Goal: Entertainment & Leisure: Consume media (video, audio)

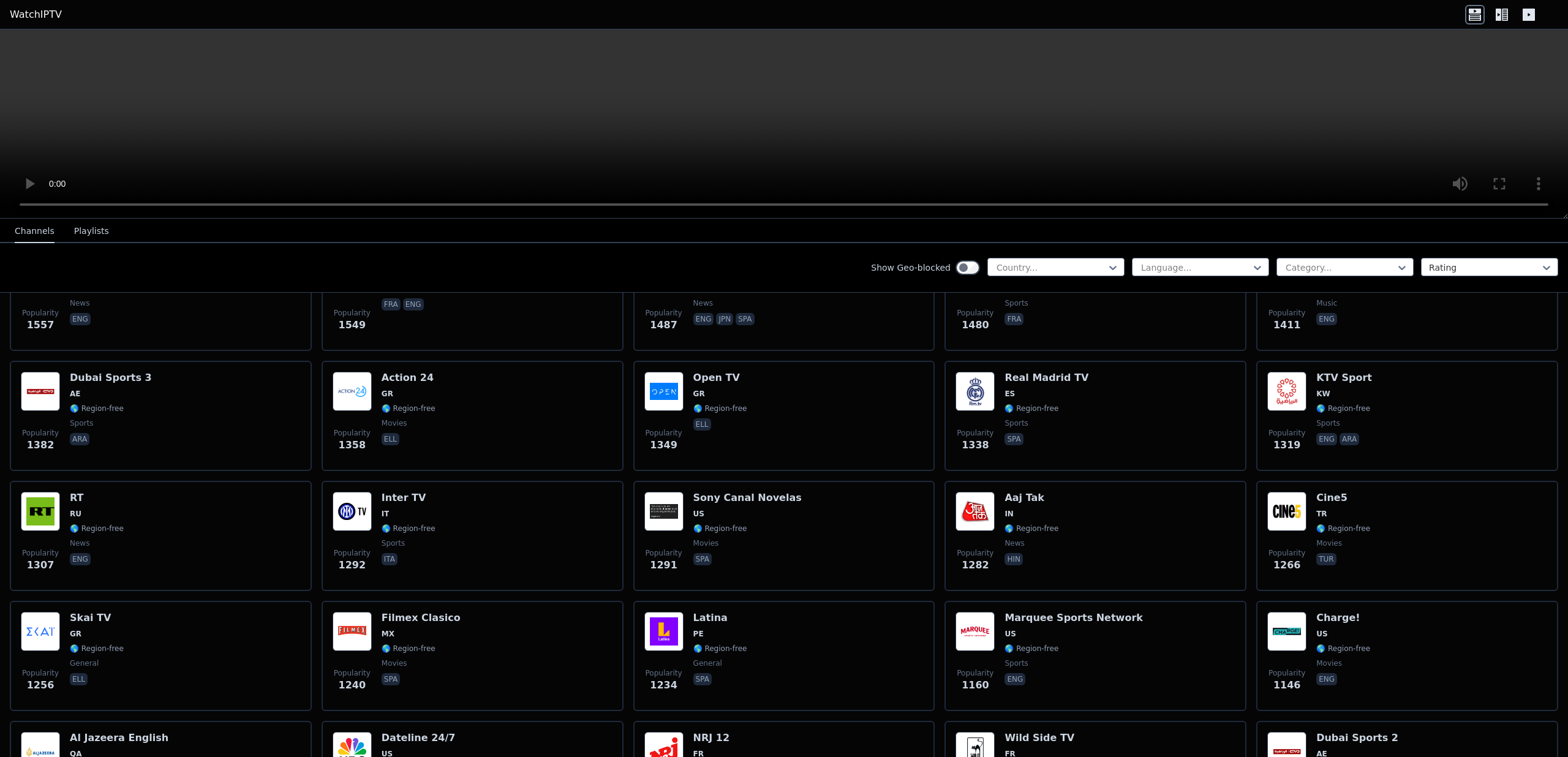
scroll to position [967, 0]
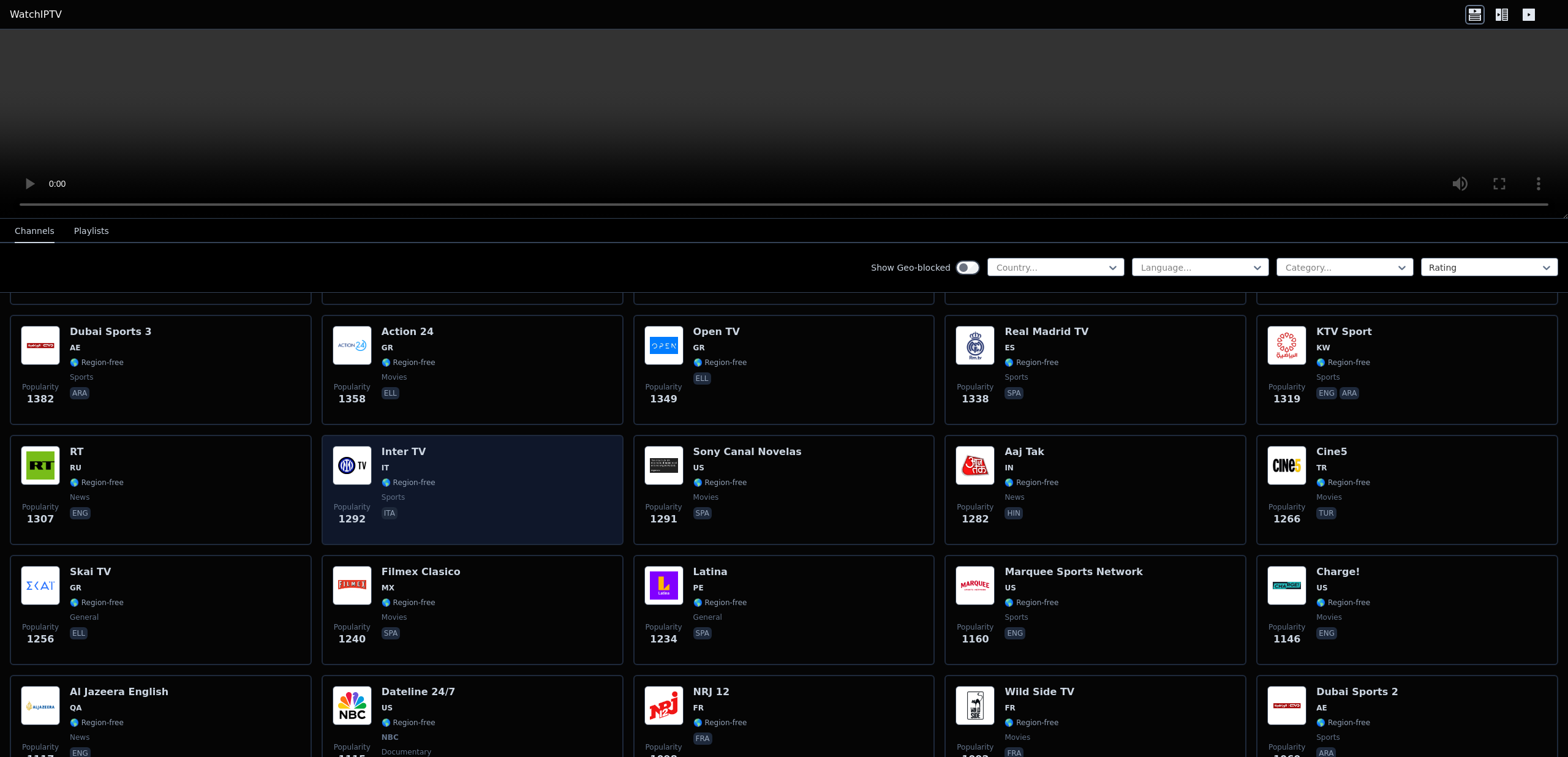
click at [381, 447] on h6 "Inter TV" at bounding box center [408, 451] width 54 height 12
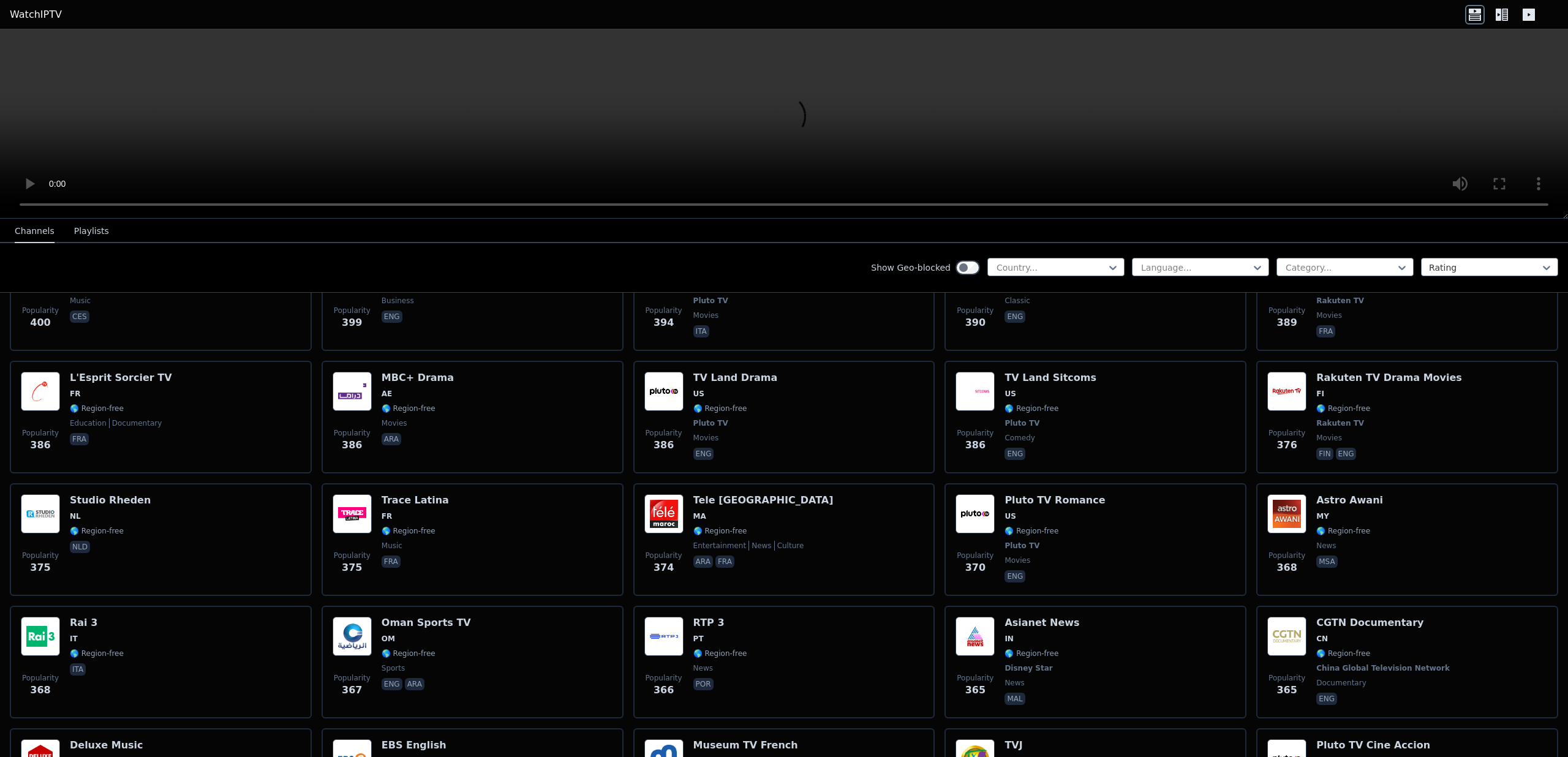
scroll to position [5639, 0]
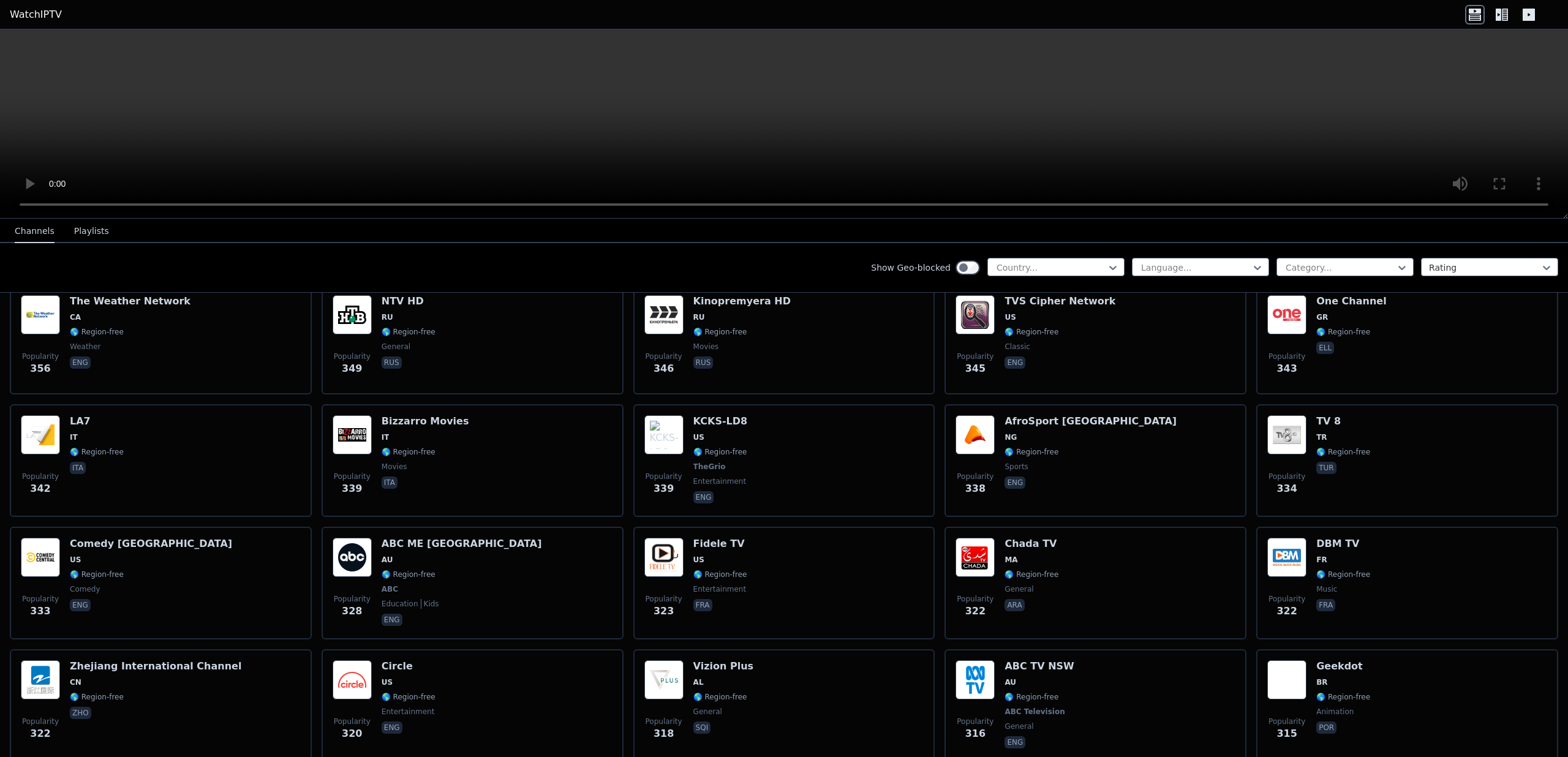
click at [1451, 254] on div "Show Geo-blocked Country... Language... Category... Rating" at bounding box center [784, 267] width 1568 height 49
click at [1451, 255] on div "Show Geo-blocked Country... Language... Category... Rating" at bounding box center [784, 267] width 1568 height 49
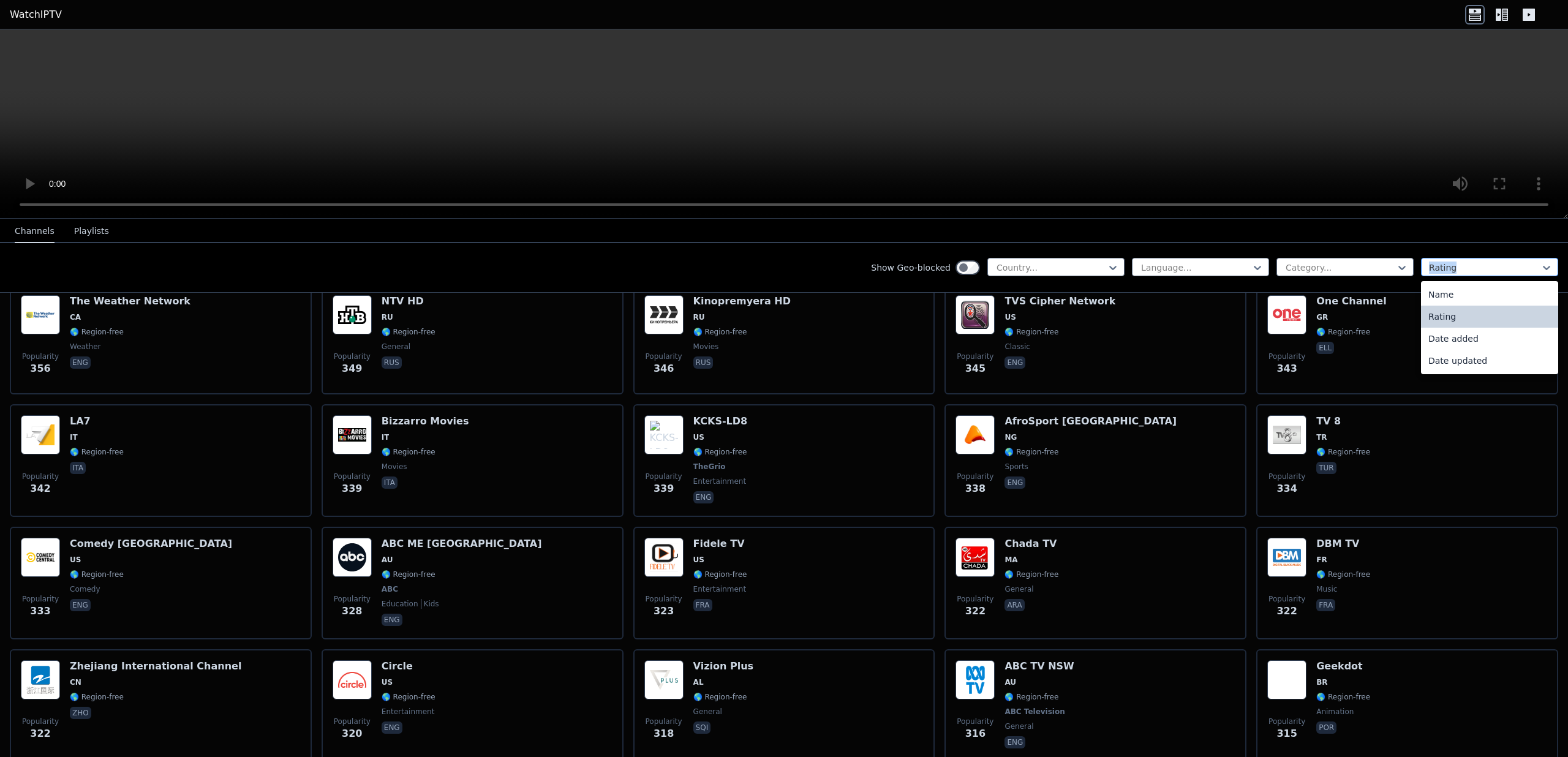
click at [1451, 263] on div at bounding box center [1483, 267] width 111 height 12
click at [1365, 264] on div at bounding box center [1339, 267] width 111 height 12
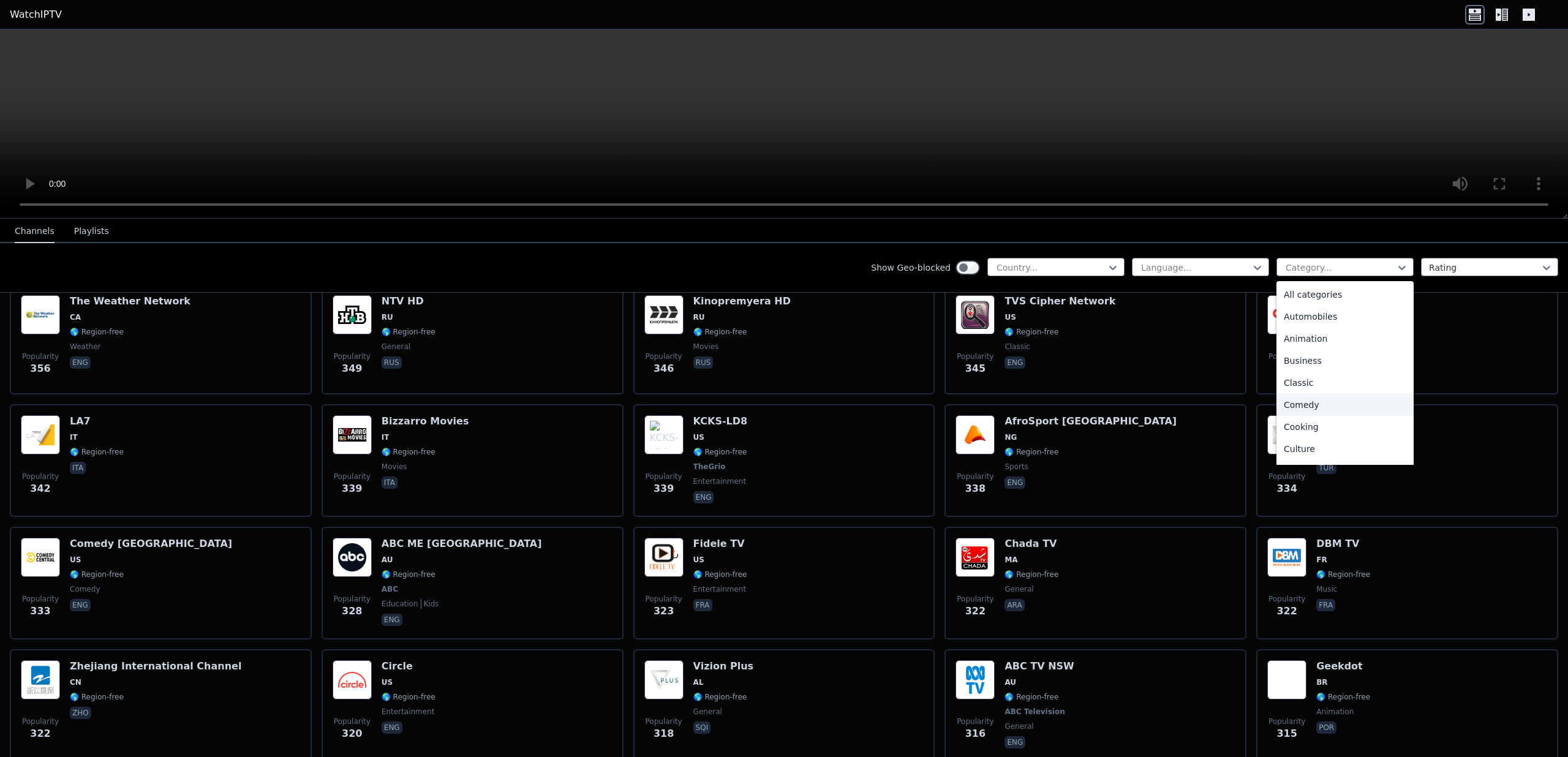
scroll to position [417, 0]
click at [1295, 319] on div "Religious" at bounding box center [1345, 319] width 138 height 22
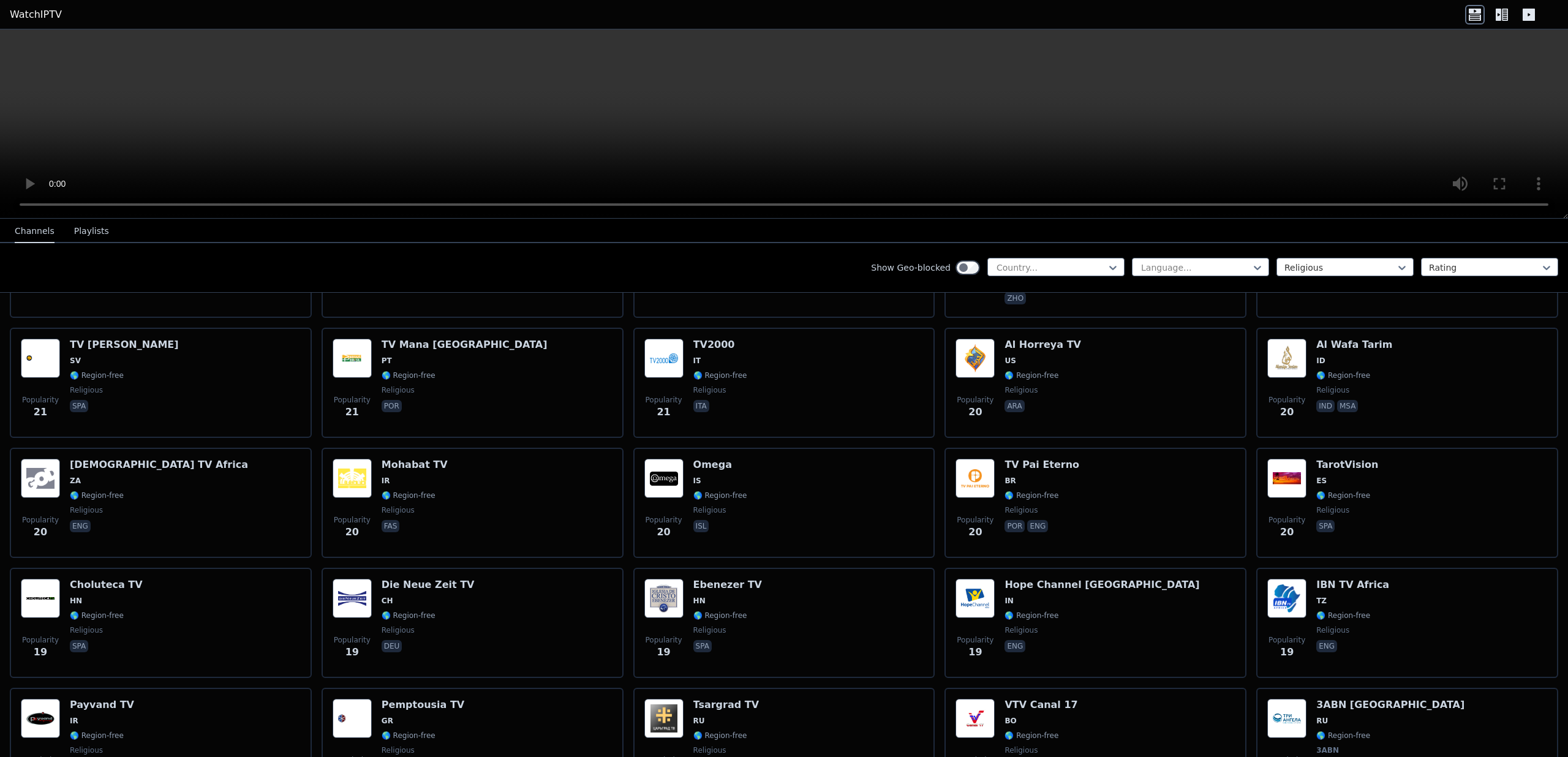
scroll to position [3016, 0]
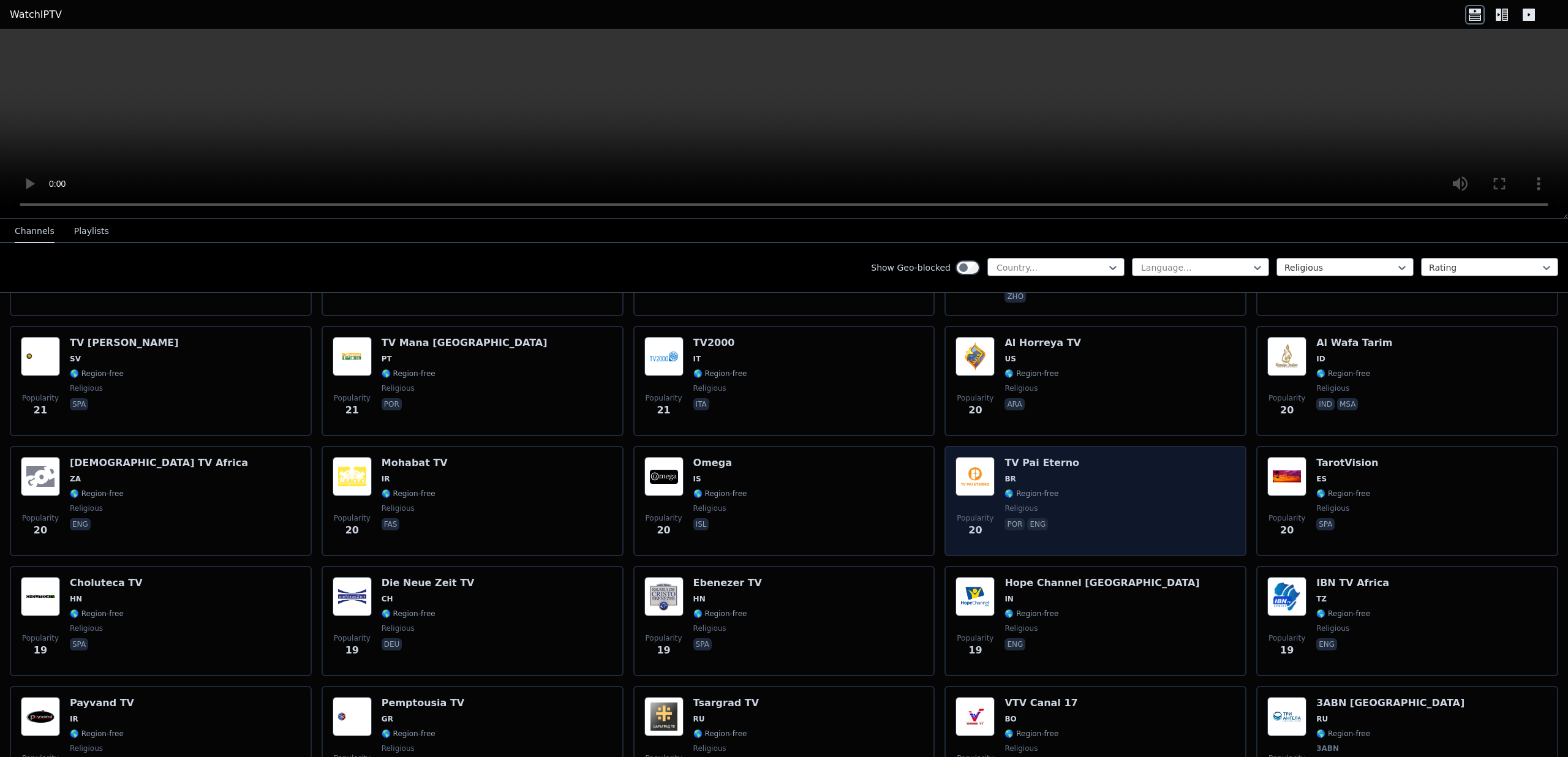
click at [1195, 504] on div "Popularity 20 TV Pai Eterno BR 🌎 Region-free religious por eng" at bounding box center [1095, 501] width 280 height 88
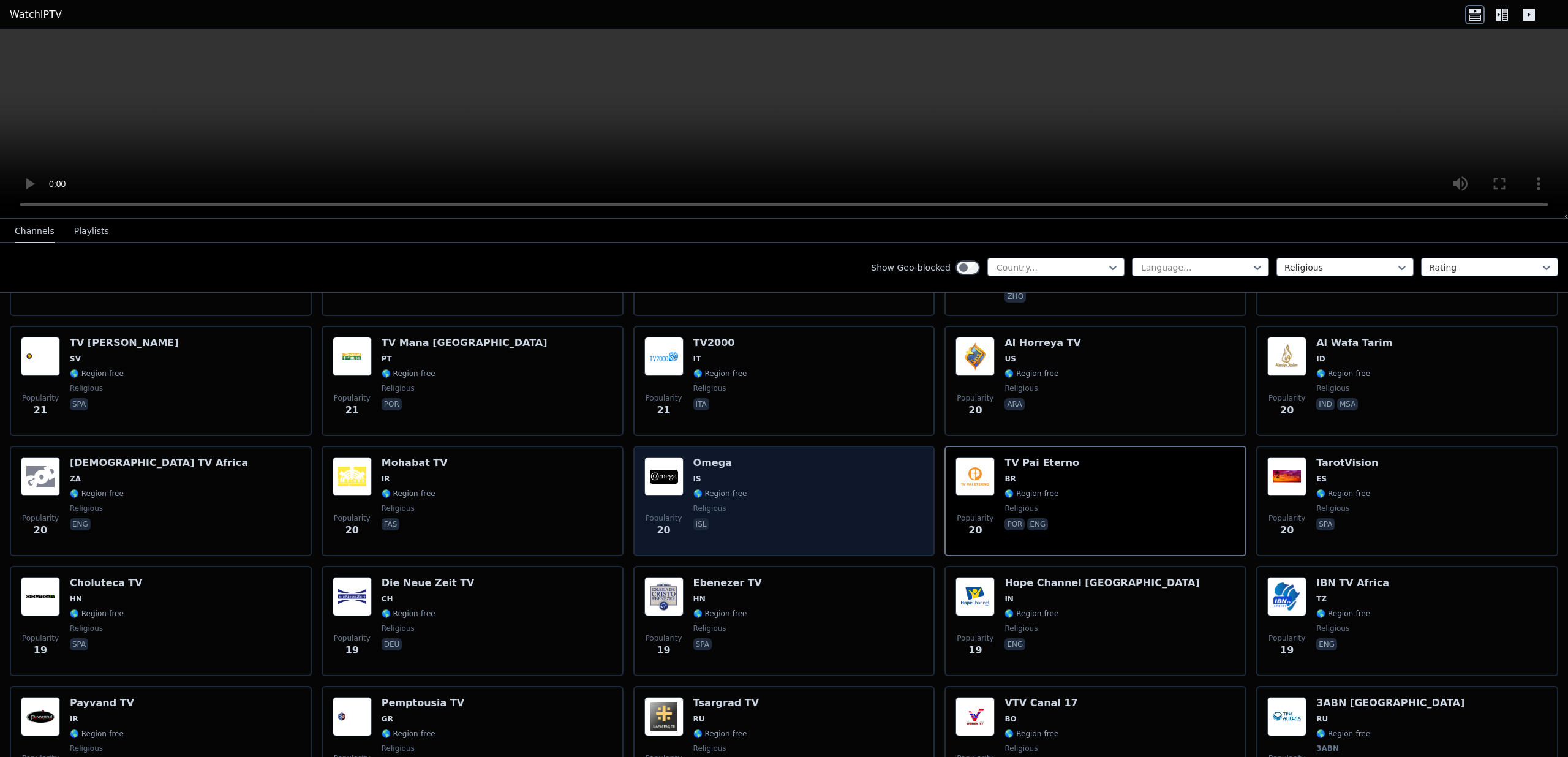
click at [721, 498] on div "Omega IS 🌎 Region-free religious isl" at bounding box center [720, 501] width 54 height 88
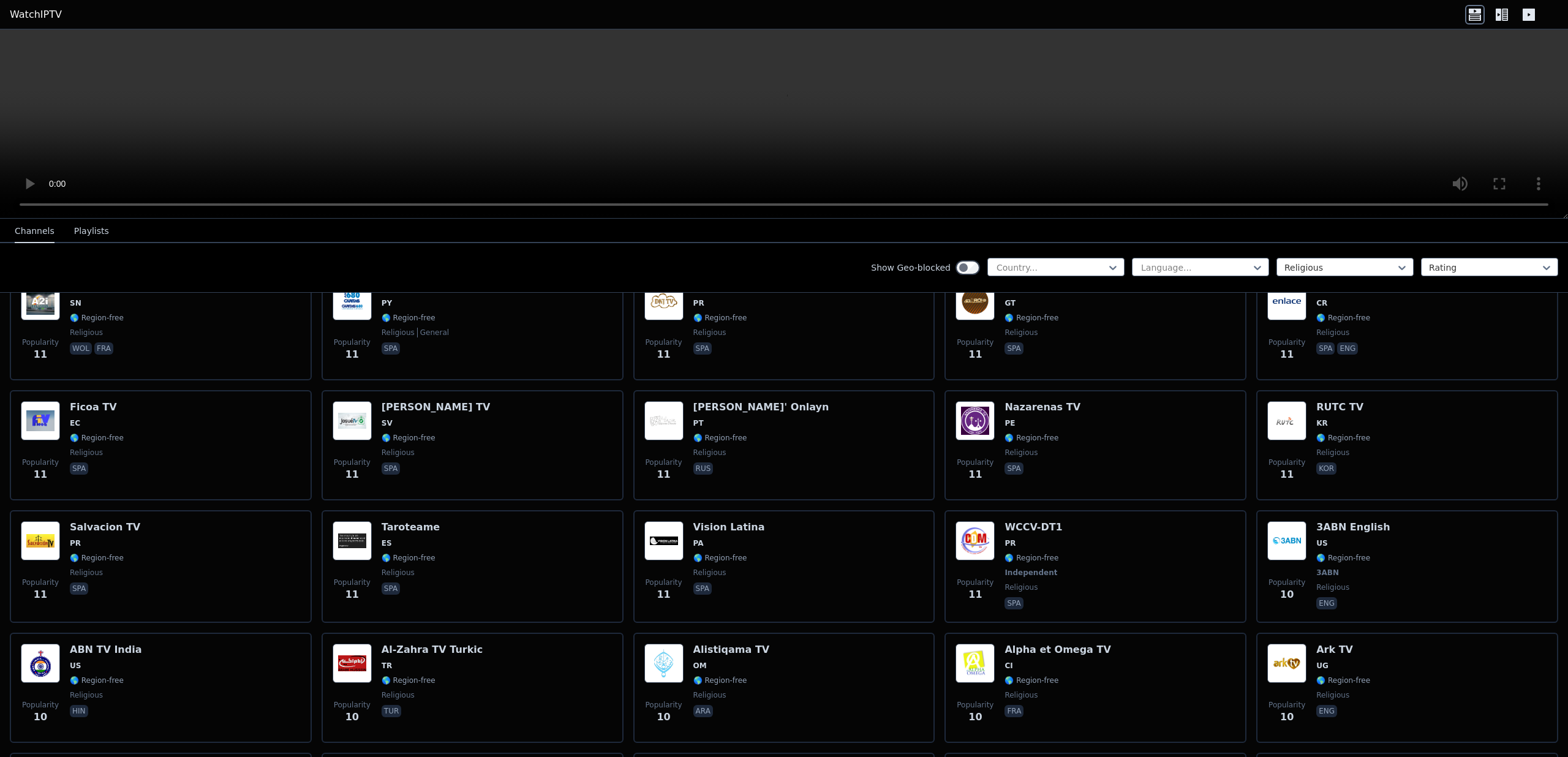
scroll to position [5764, 0]
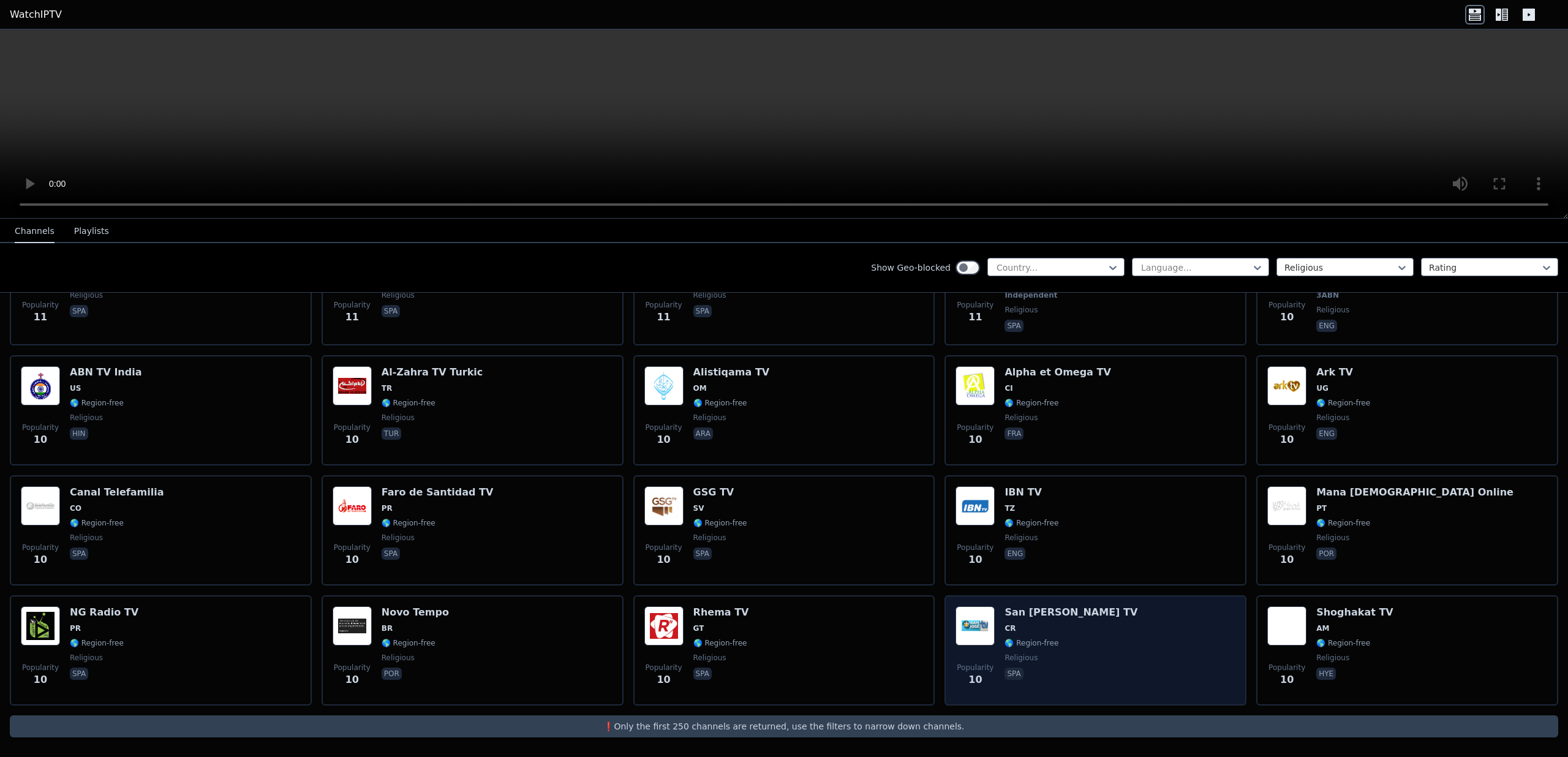
click at [1154, 629] on div "Popularity 10 San Jose TV CR 🌎 Region-free religious spa" at bounding box center [1095, 651] width 280 height 88
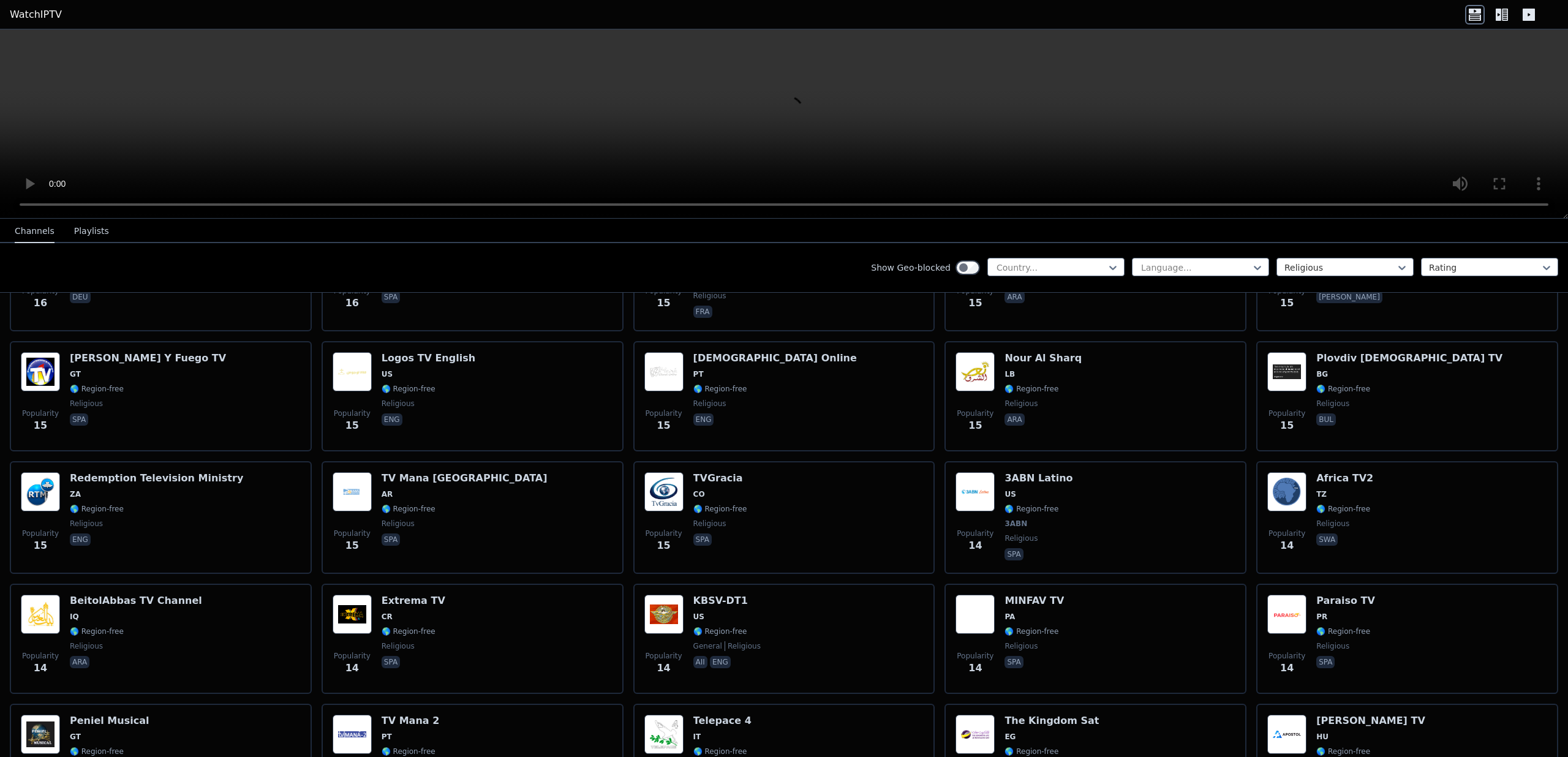
scroll to position [4344, 0]
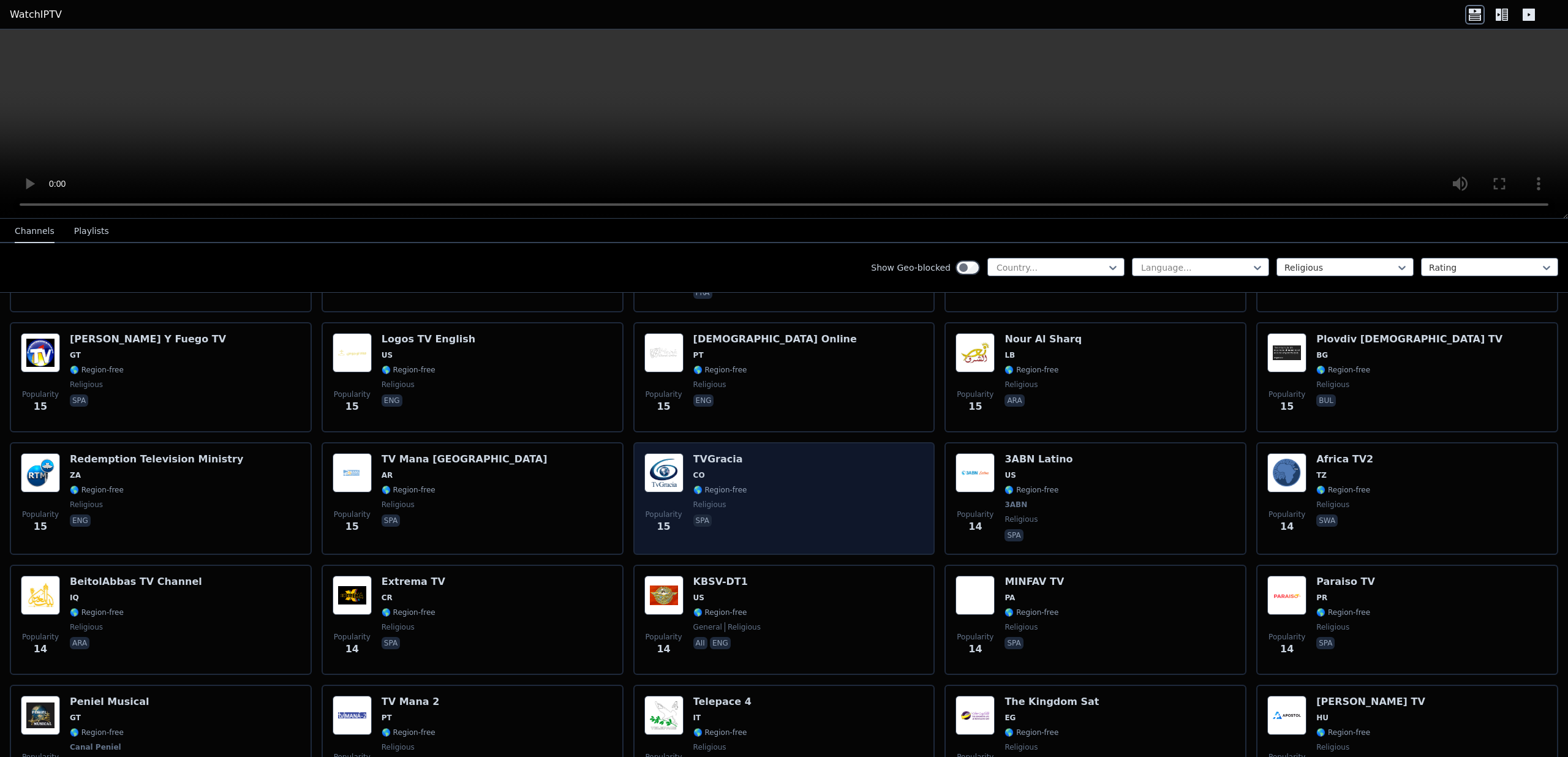
click at [846, 518] on div "Popularity 15 TVGracia CO 🌎 Region-free religious spa" at bounding box center [784, 498] width 280 height 90
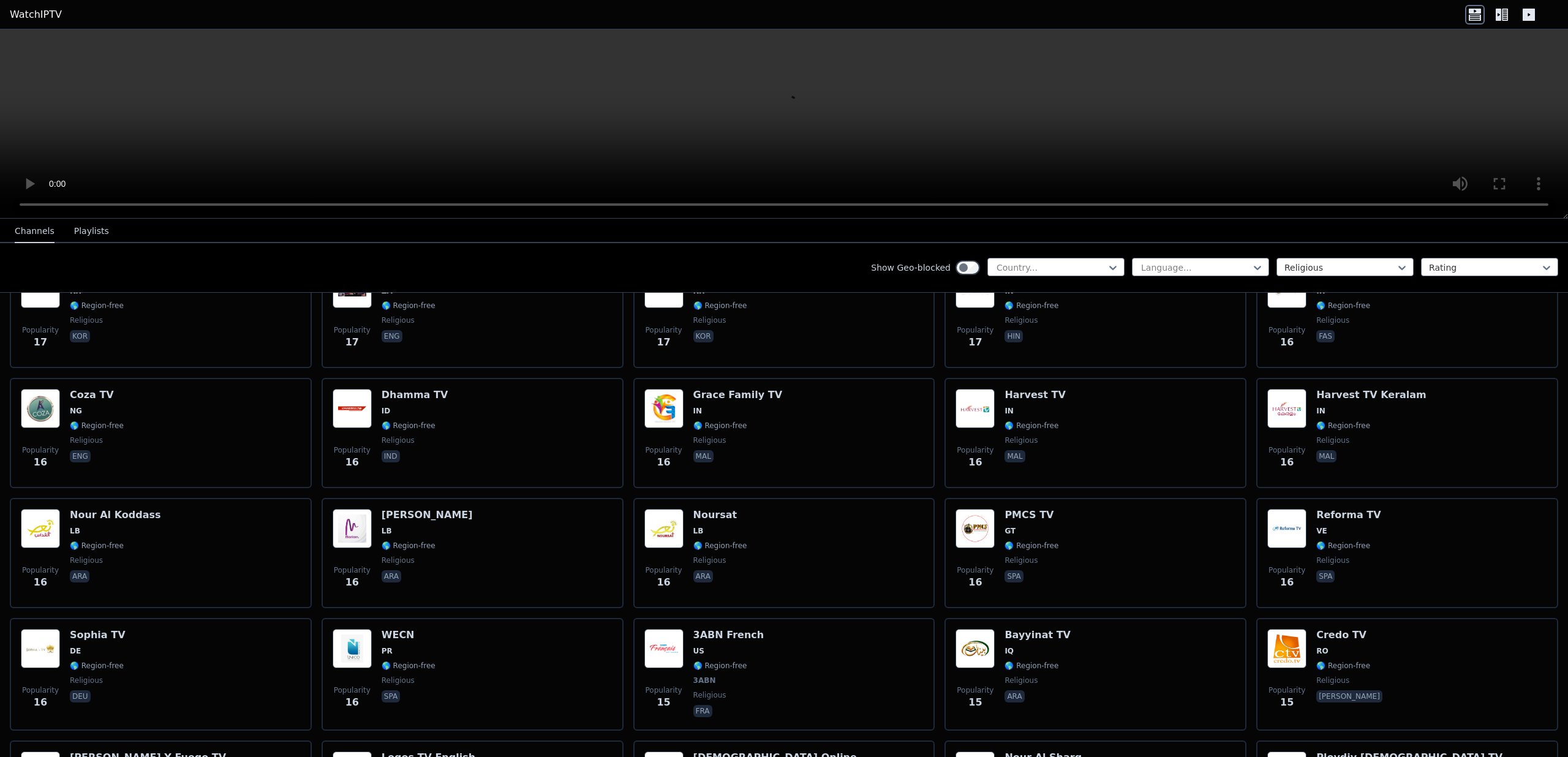
scroll to position [3552, 0]
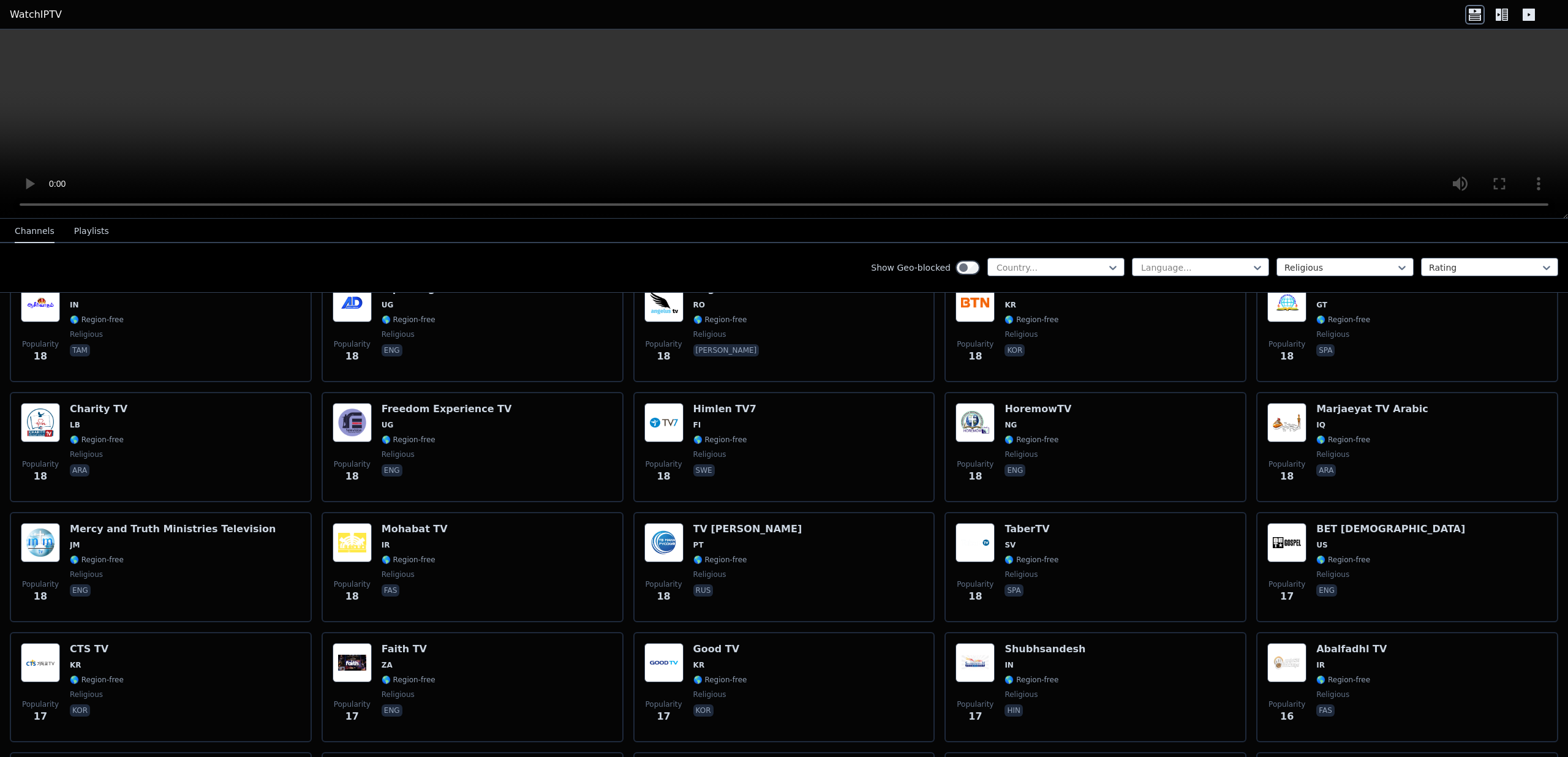
click at [81, 235] on button "Playlists" at bounding box center [91, 232] width 35 height 24
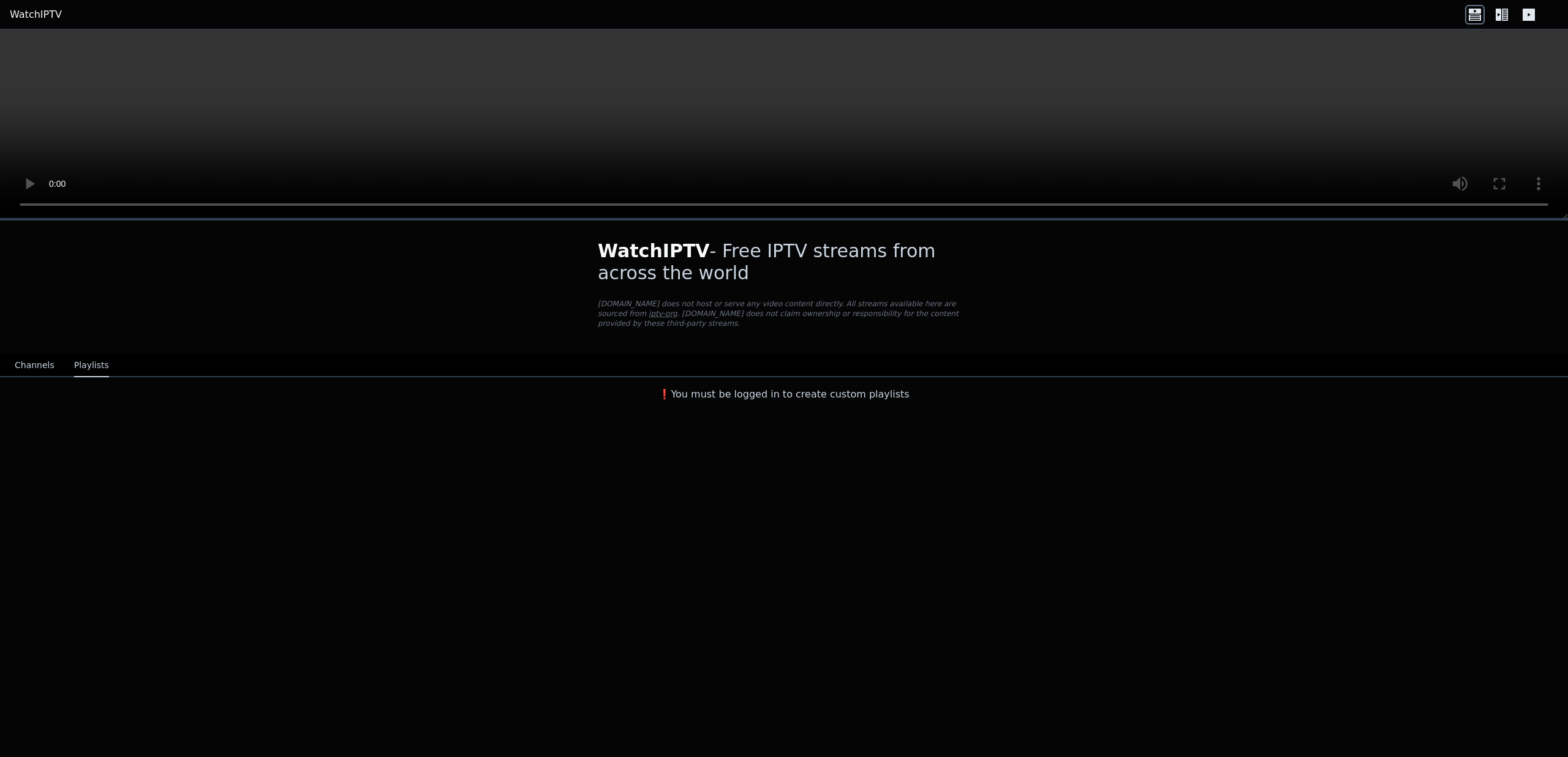
click at [26, 370] on button "Channels" at bounding box center [34, 366] width 39 height 24
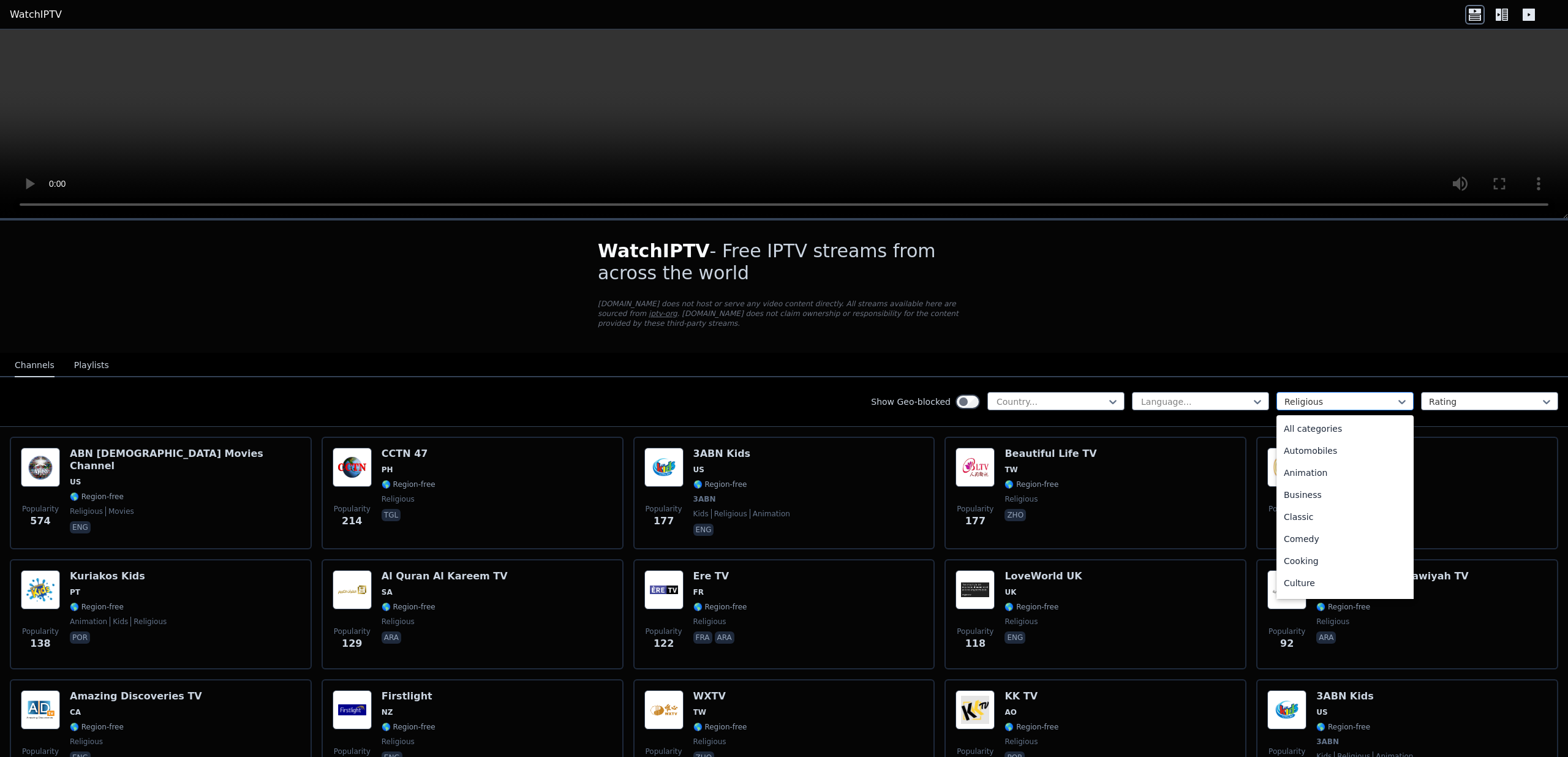
click at [1367, 394] on div "Religious" at bounding box center [1345, 401] width 138 height 19
click at [1283, 426] on div "All categories" at bounding box center [1345, 429] width 138 height 22
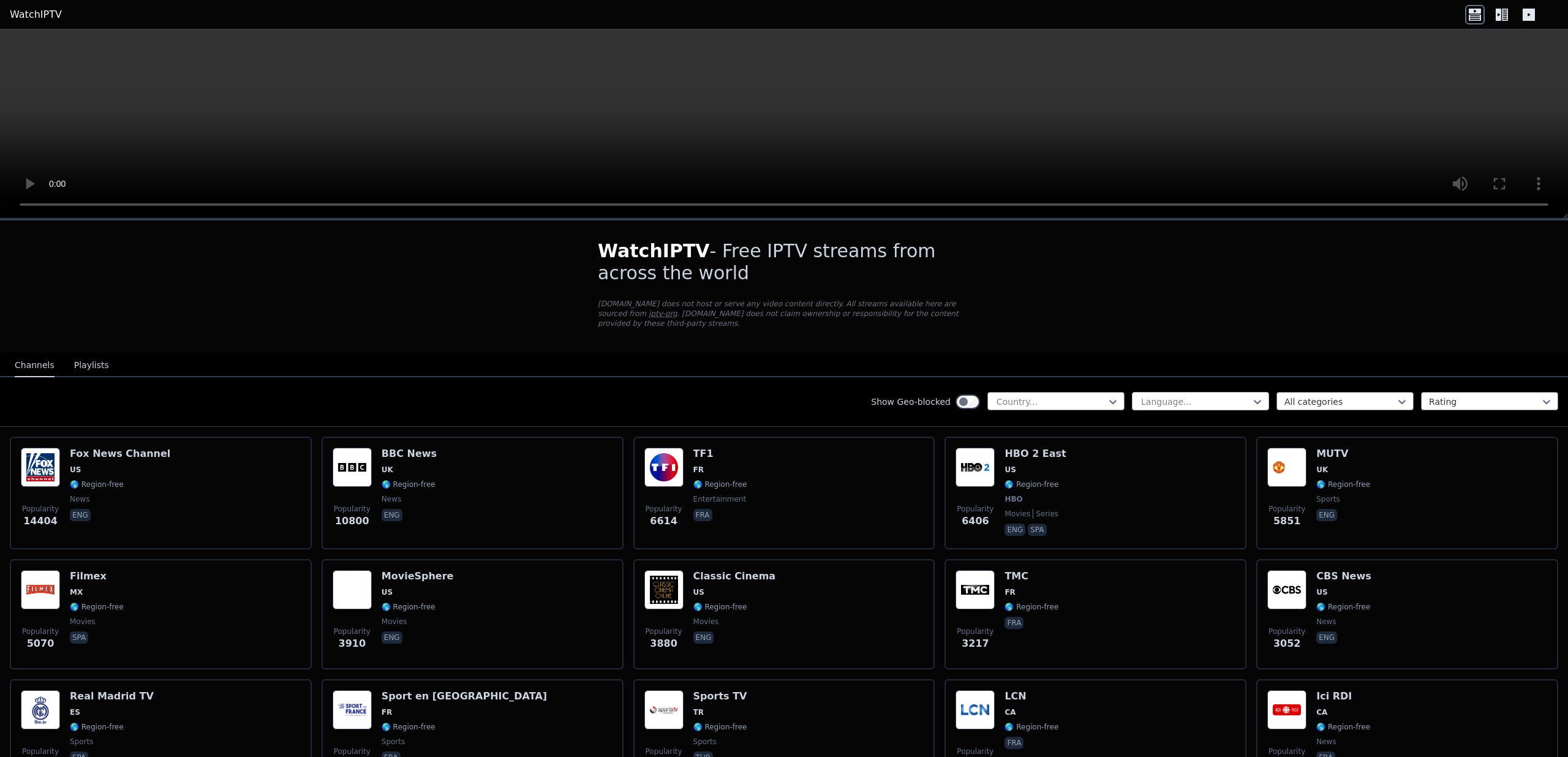
click at [1173, 402] on div at bounding box center [1194, 401] width 111 height 12
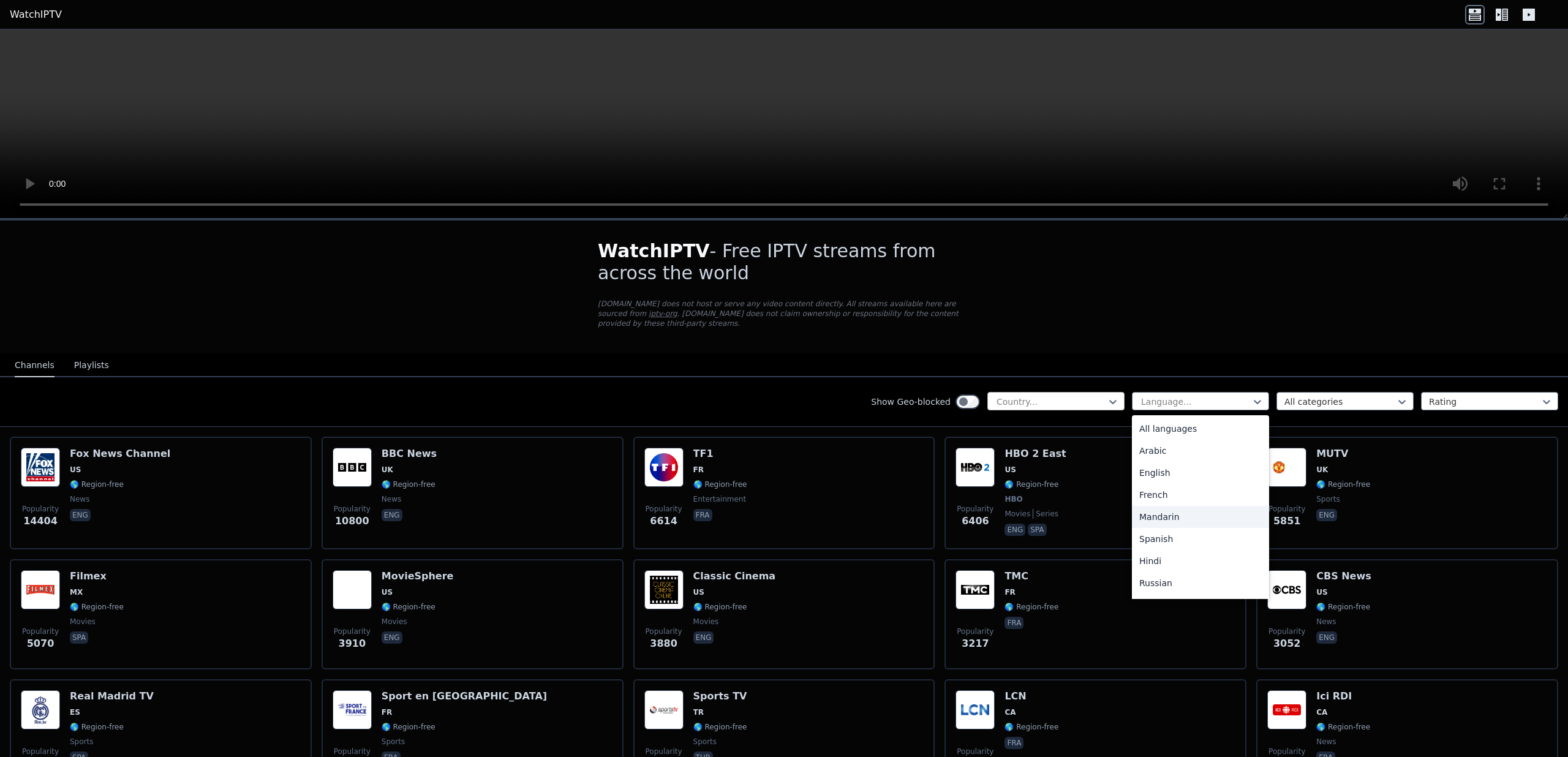
click at [1090, 402] on div at bounding box center [1050, 401] width 111 height 12
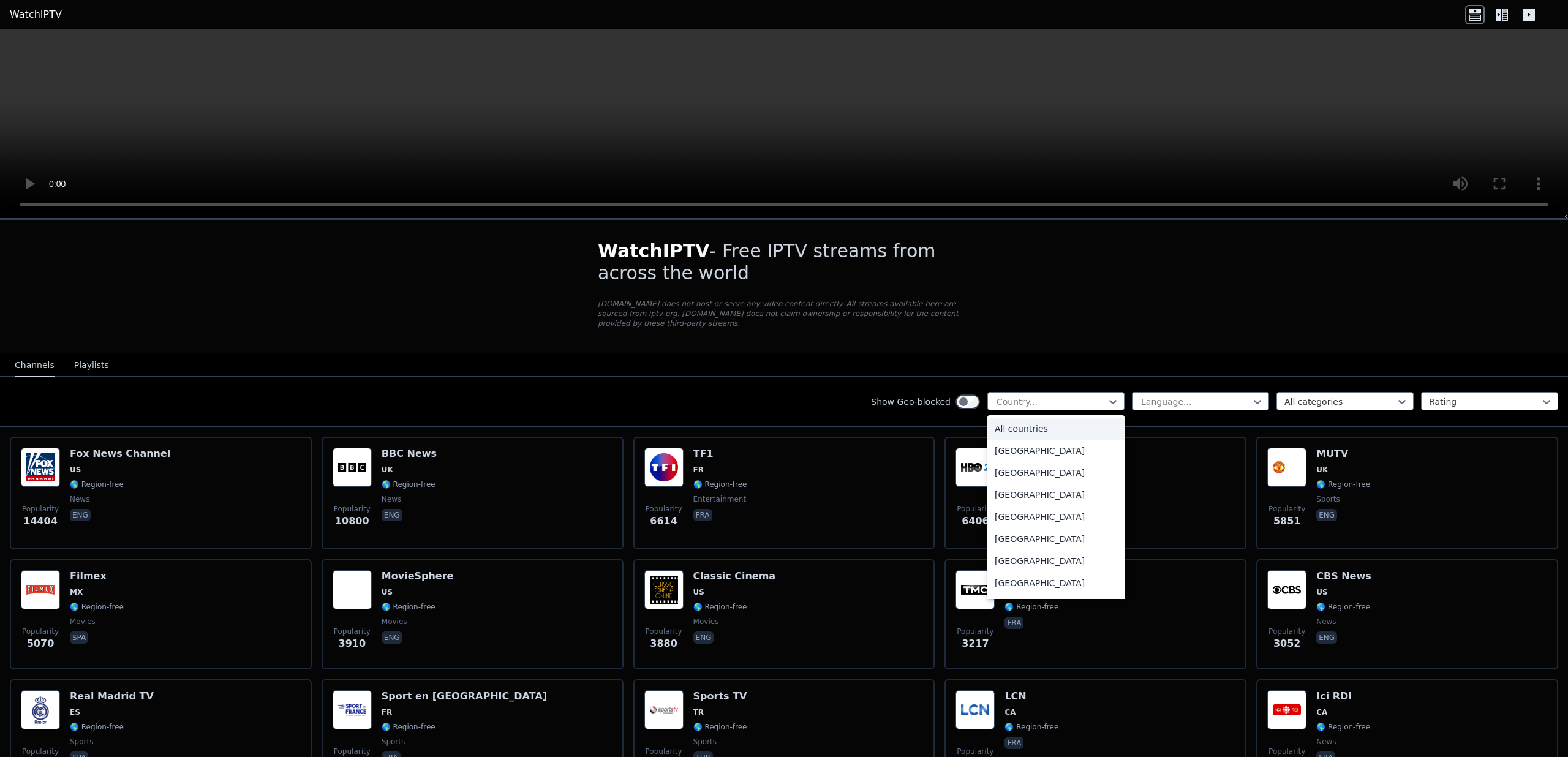
click at [958, 410] on div "Show Geo-blocked" at bounding box center [925, 402] width 109 height 20
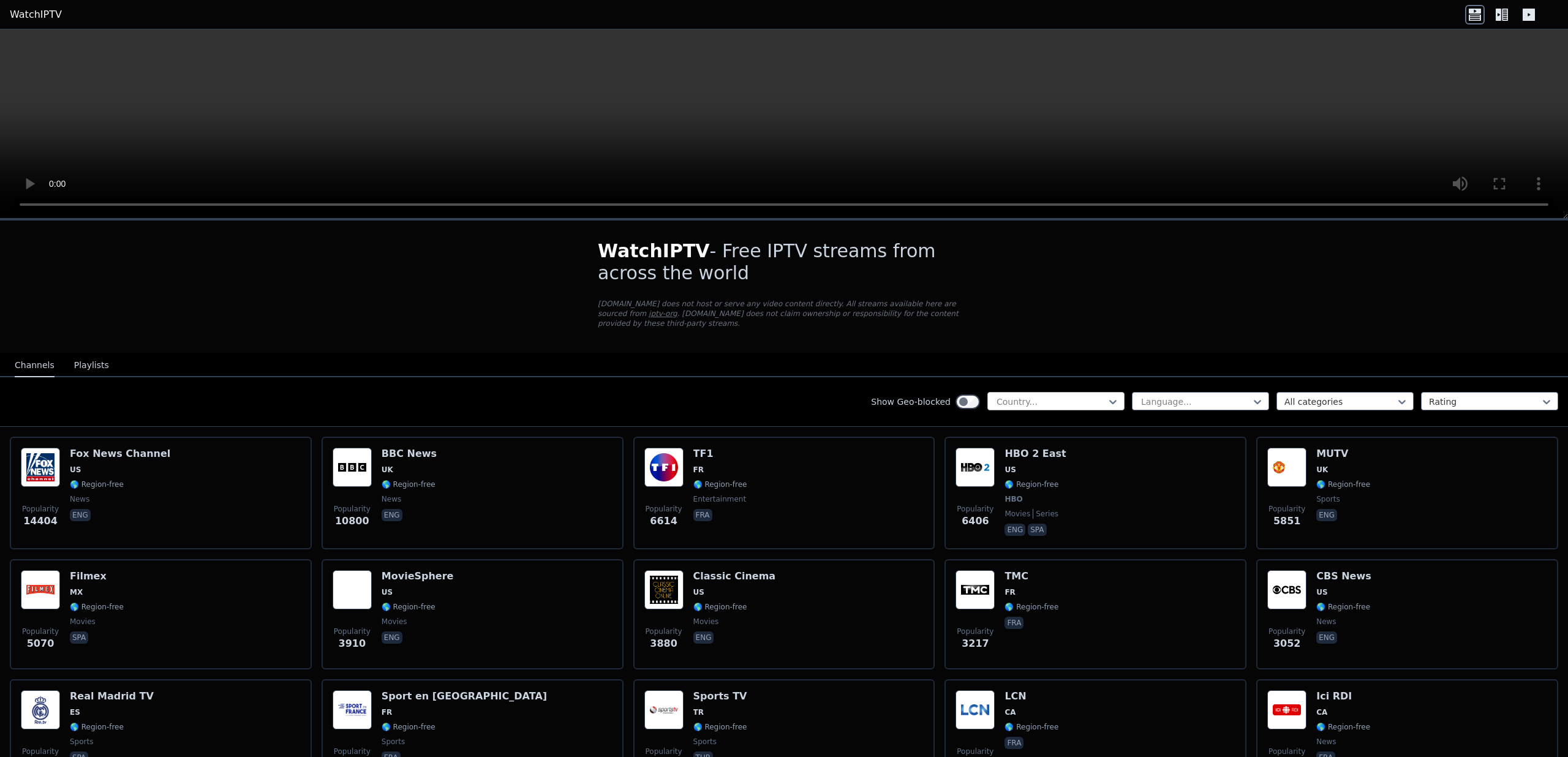
click at [1060, 402] on div at bounding box center [1050, 401] width 111 height 12
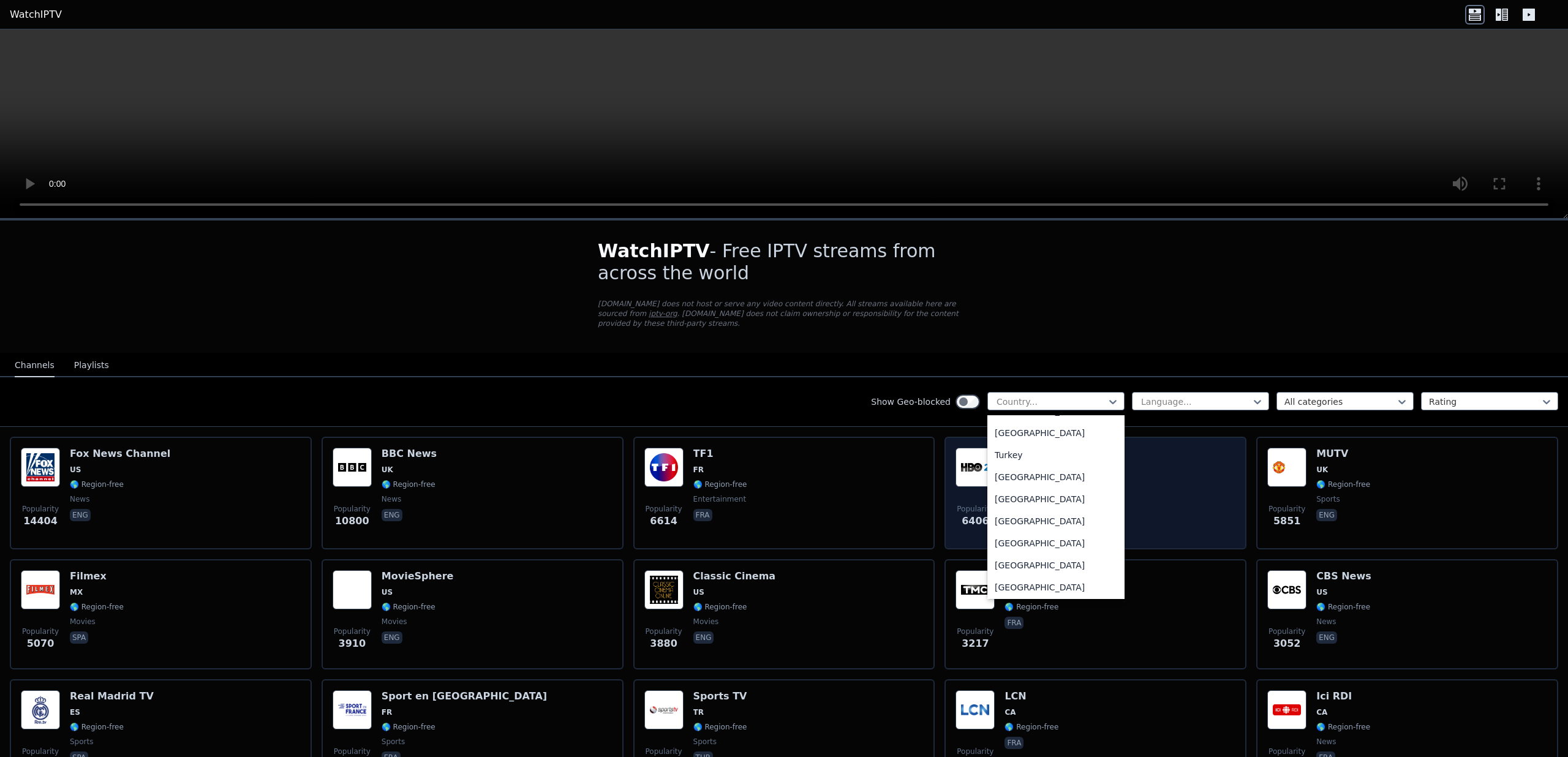
scroll to position [4175, 0]
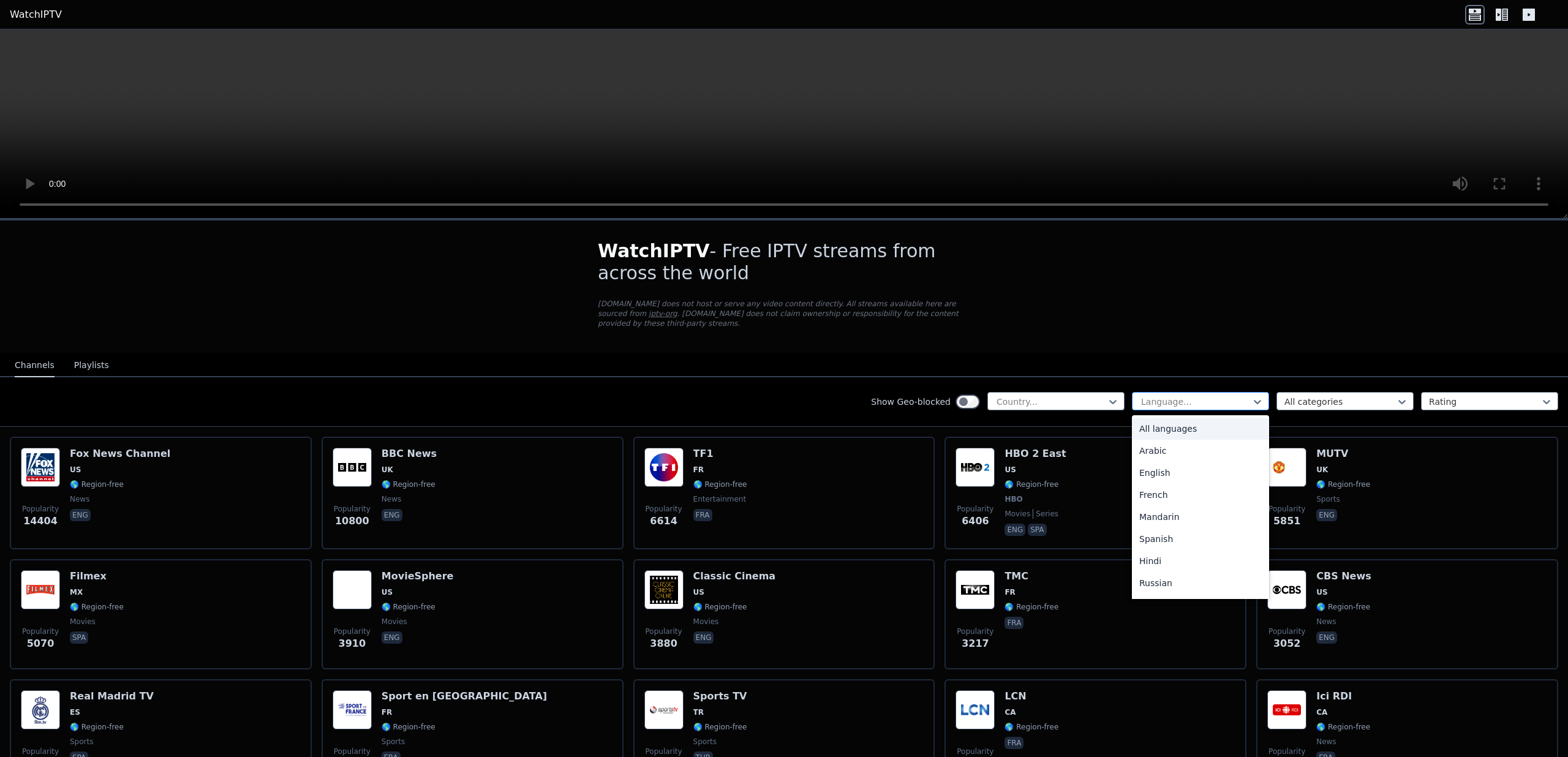
click at [1257, 407] on div "Language..." at bounding box center [1200, 401] width 138 height 19
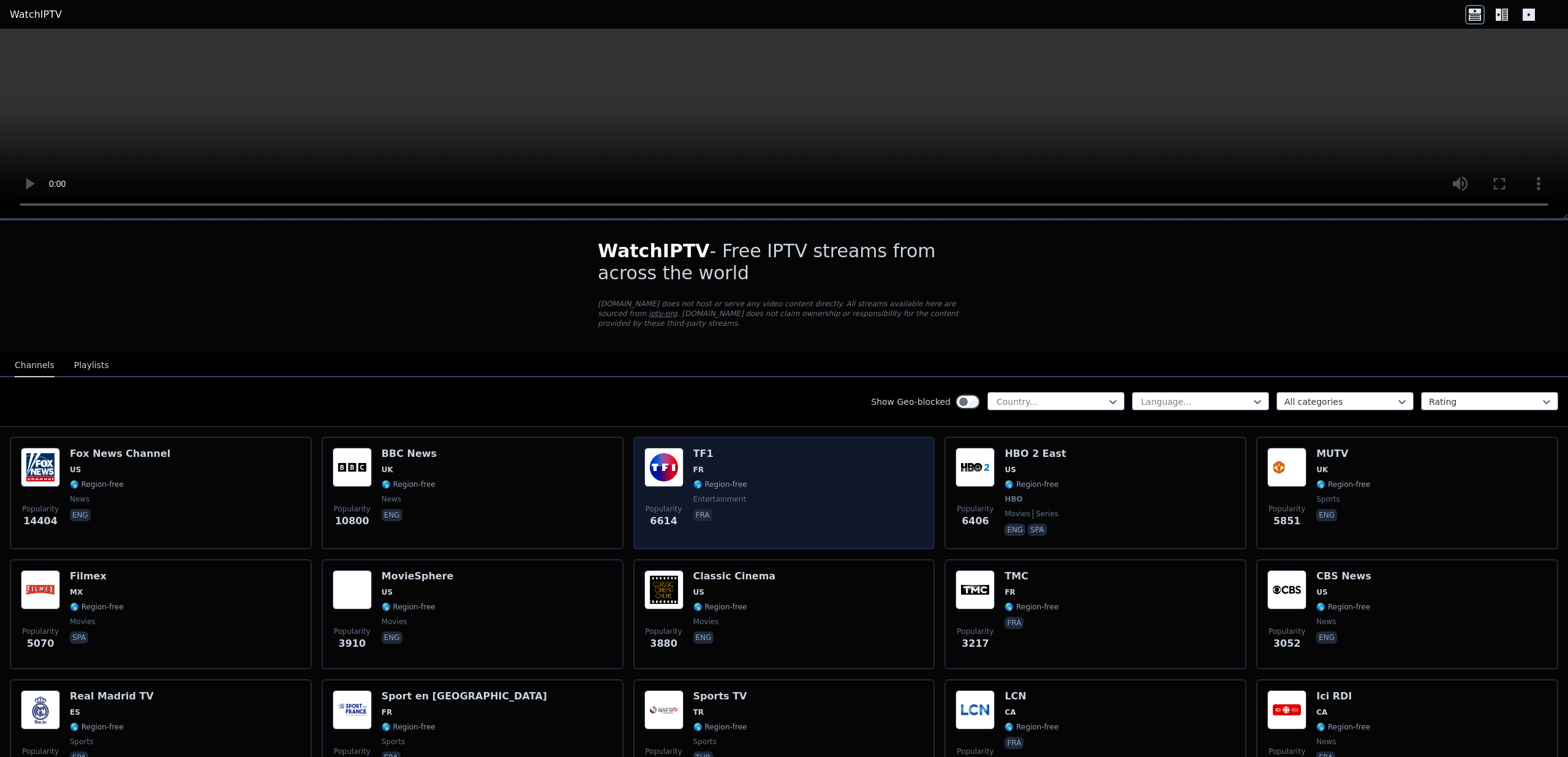
click at [668, 467] on img at bounding box center [664, 467] width 39 height 39
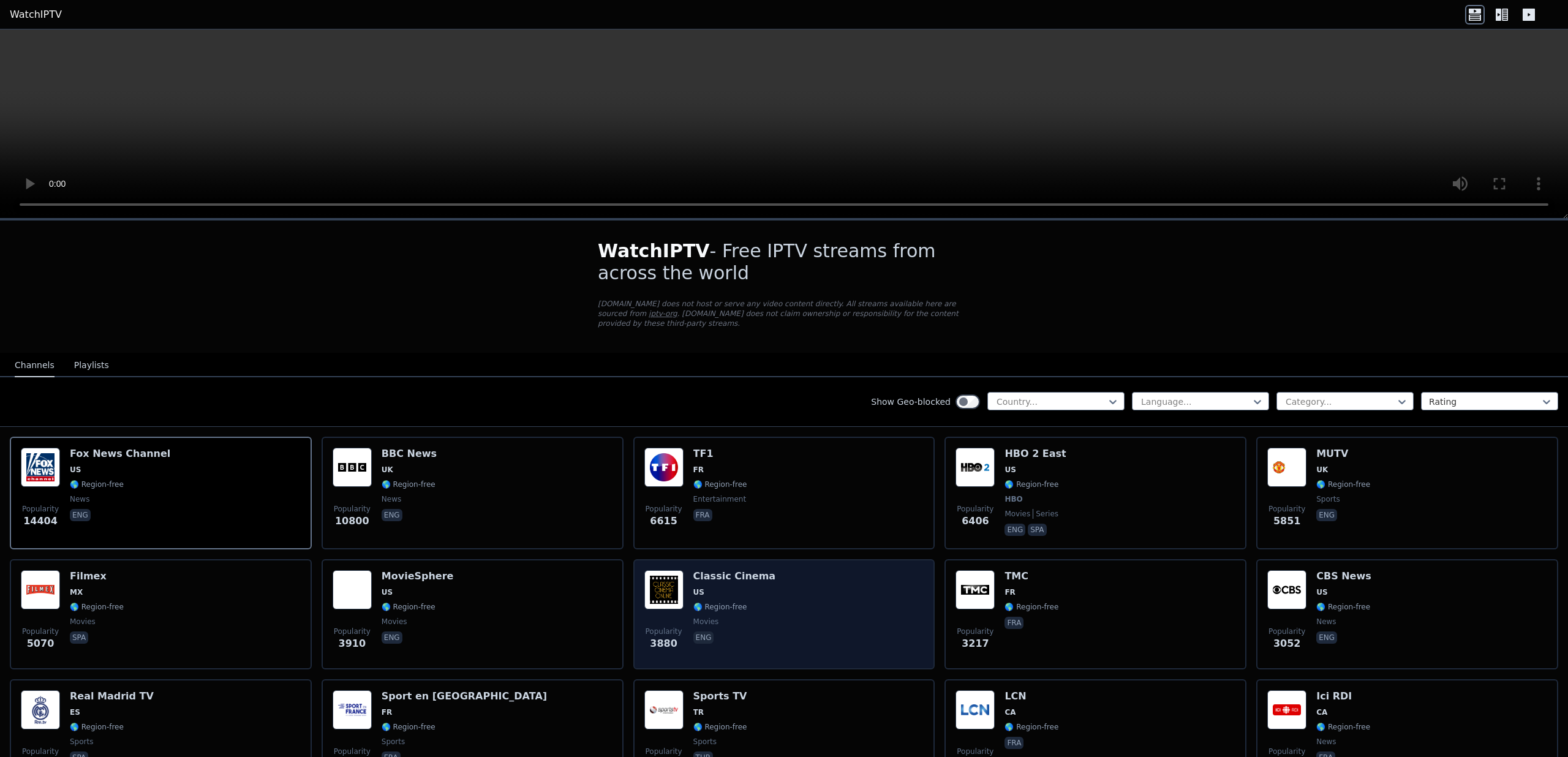
click at [798, 594] on div "Popularity 3880 Classic Cinema US 🌎 Region-free movies eng" at bounding box center [784, 614] width 280 height 88
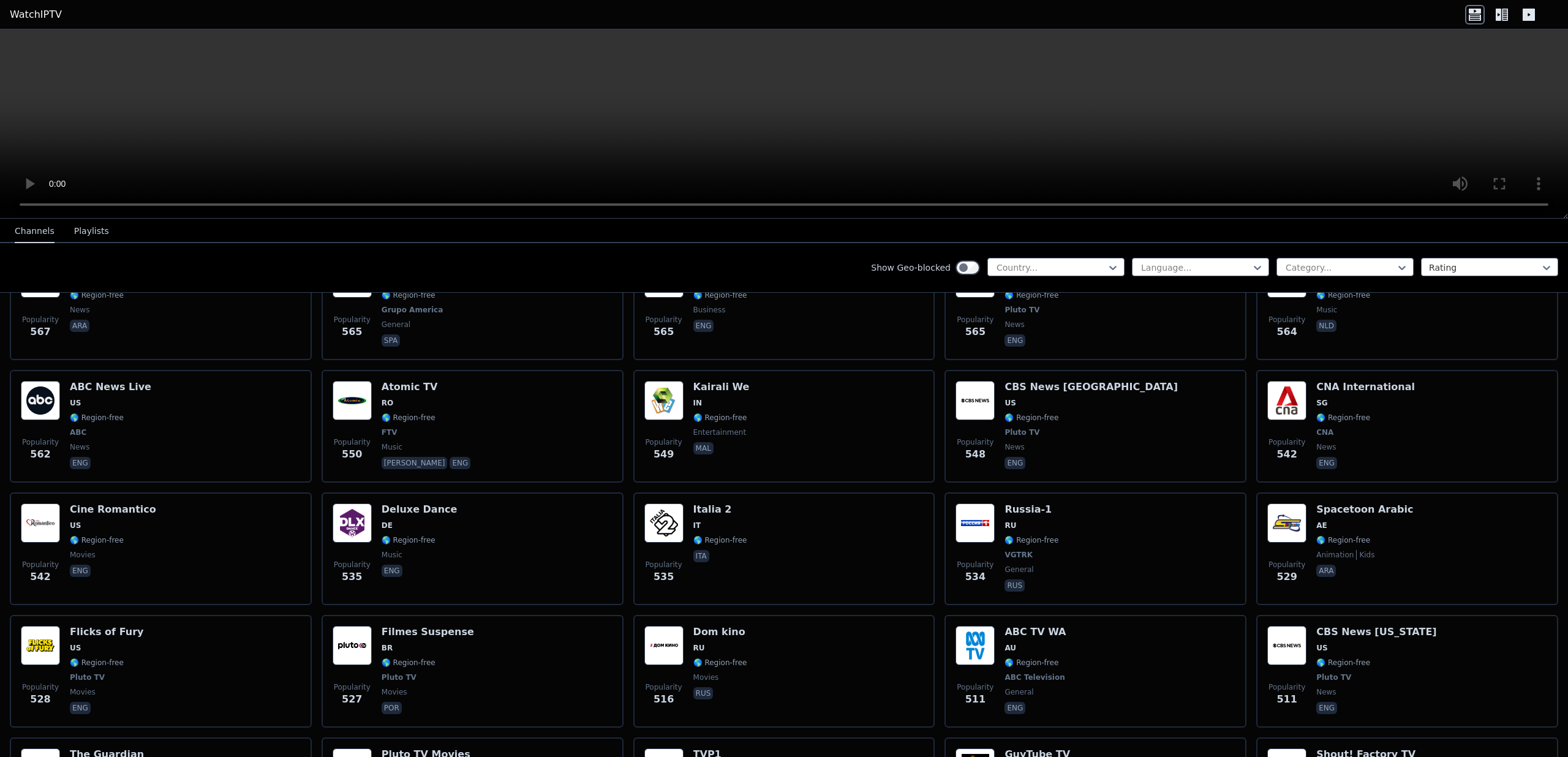
scroll to position [3271, 0]
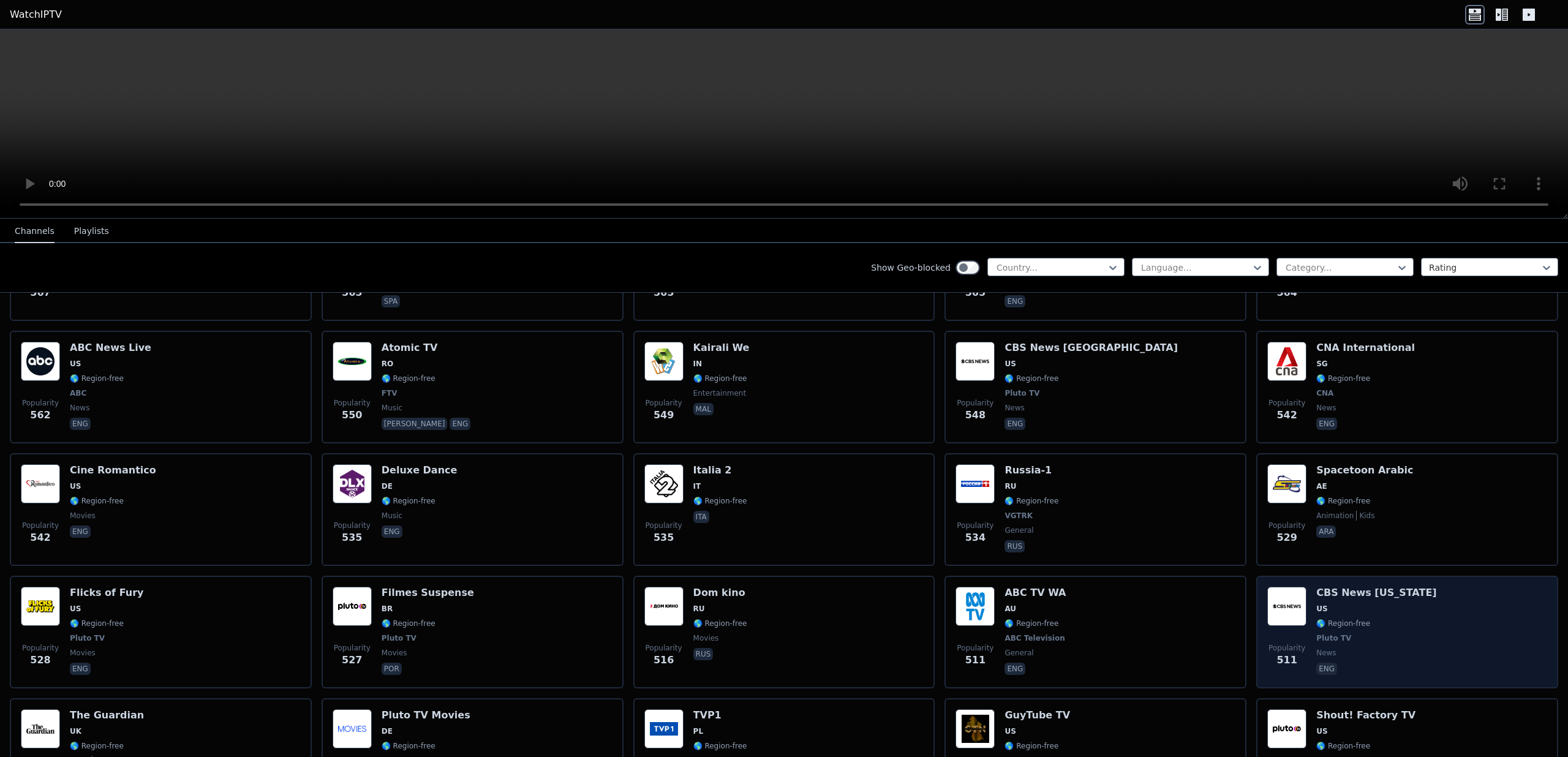
click at [1411, 595] on div "Popularity 511 CBS News [US_STATE] [GEOGRAPHIC_DATA] 🌎 Region-free Pluto TV new…" at bounding box center [1407, 632] width 280 height 90
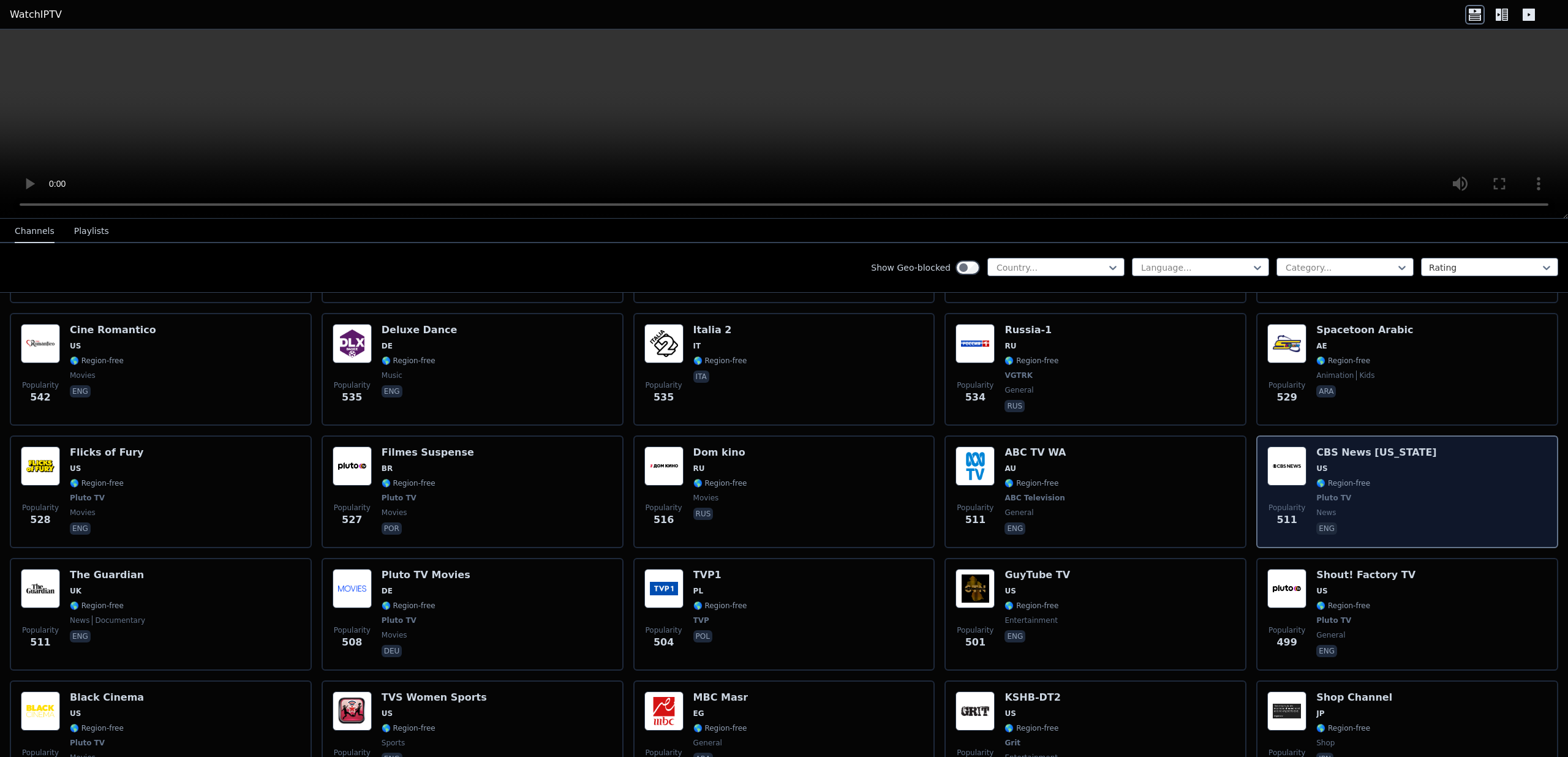
scroll to position [3655, 0]
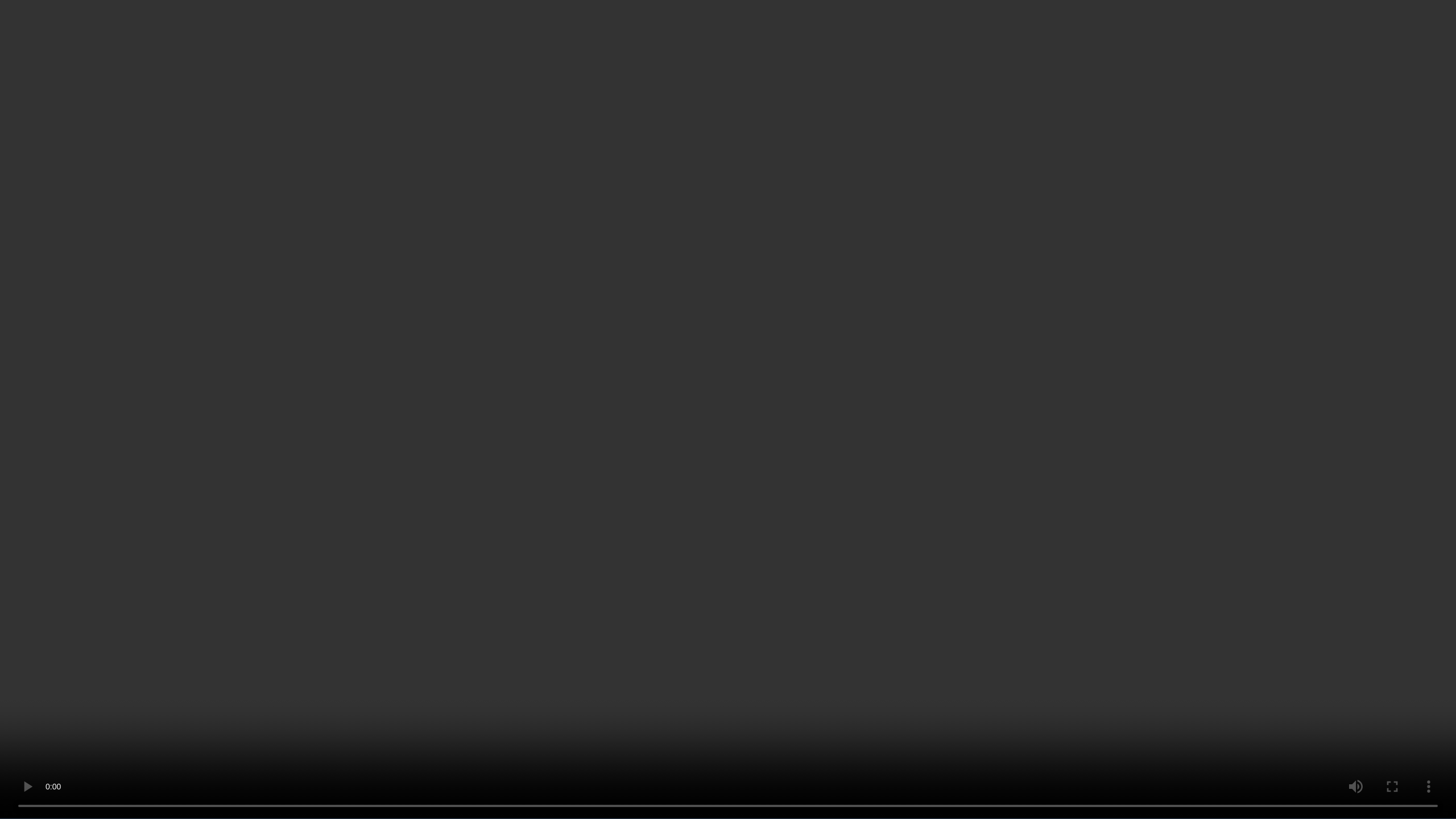
click at [688, 551] on video at bounding box center [728, 409] width 1456 height 819
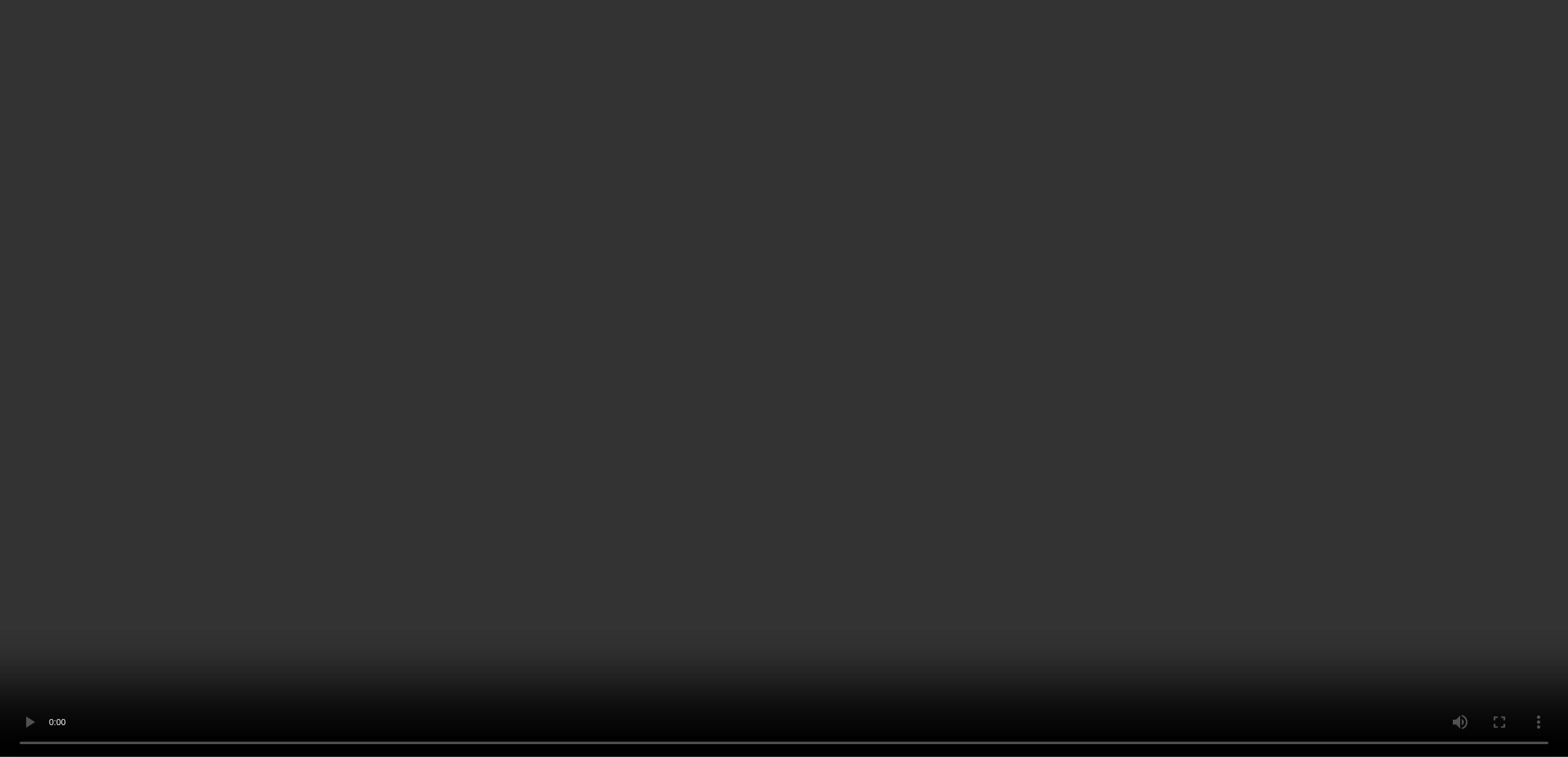
scroll to position [5847, 0]
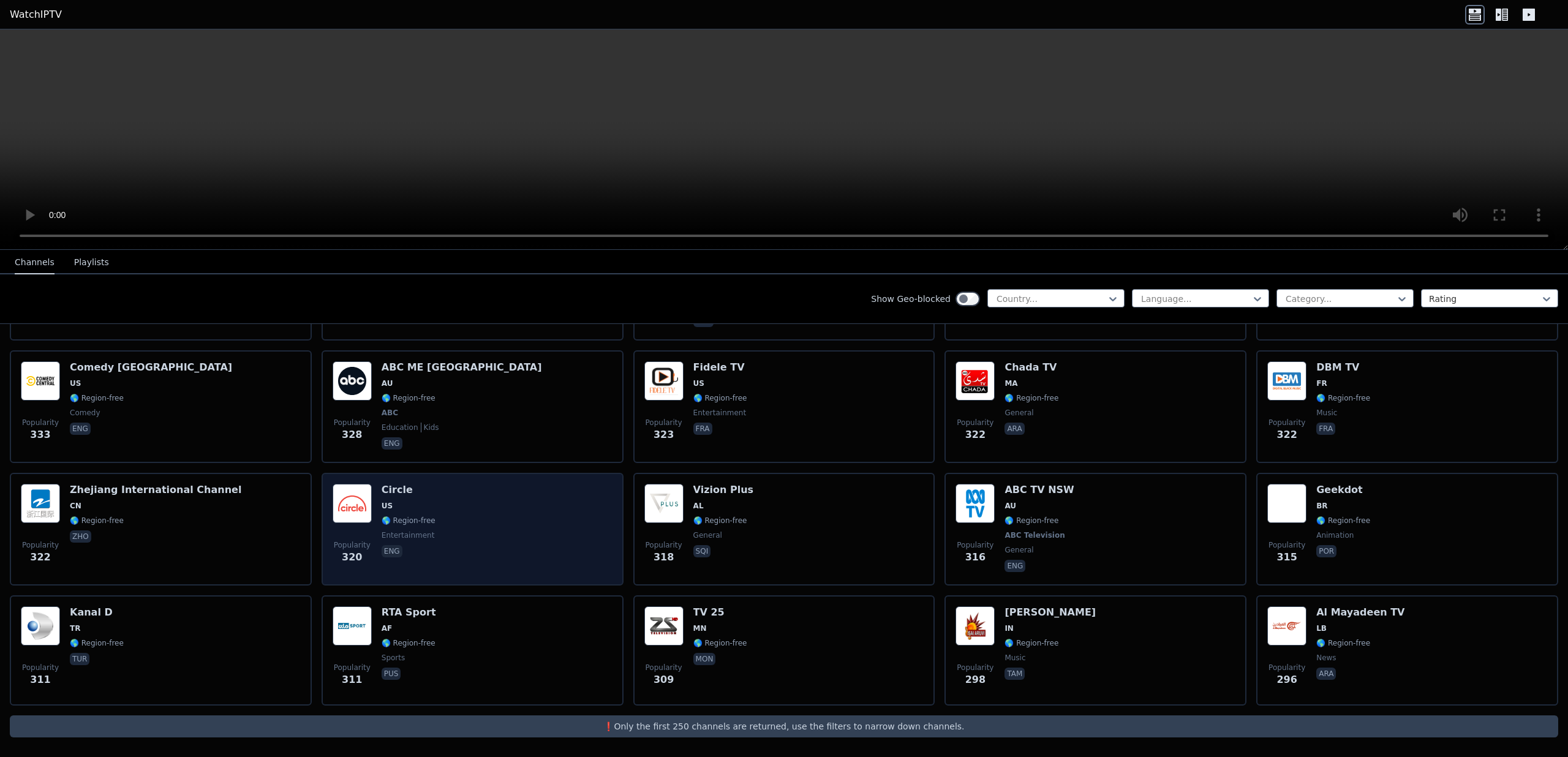
click at [448, 514] on div "Popularity 320 Circle US 🌎 Region-free entertainment eng" at bounding box center [472, 529] width 280 height 90
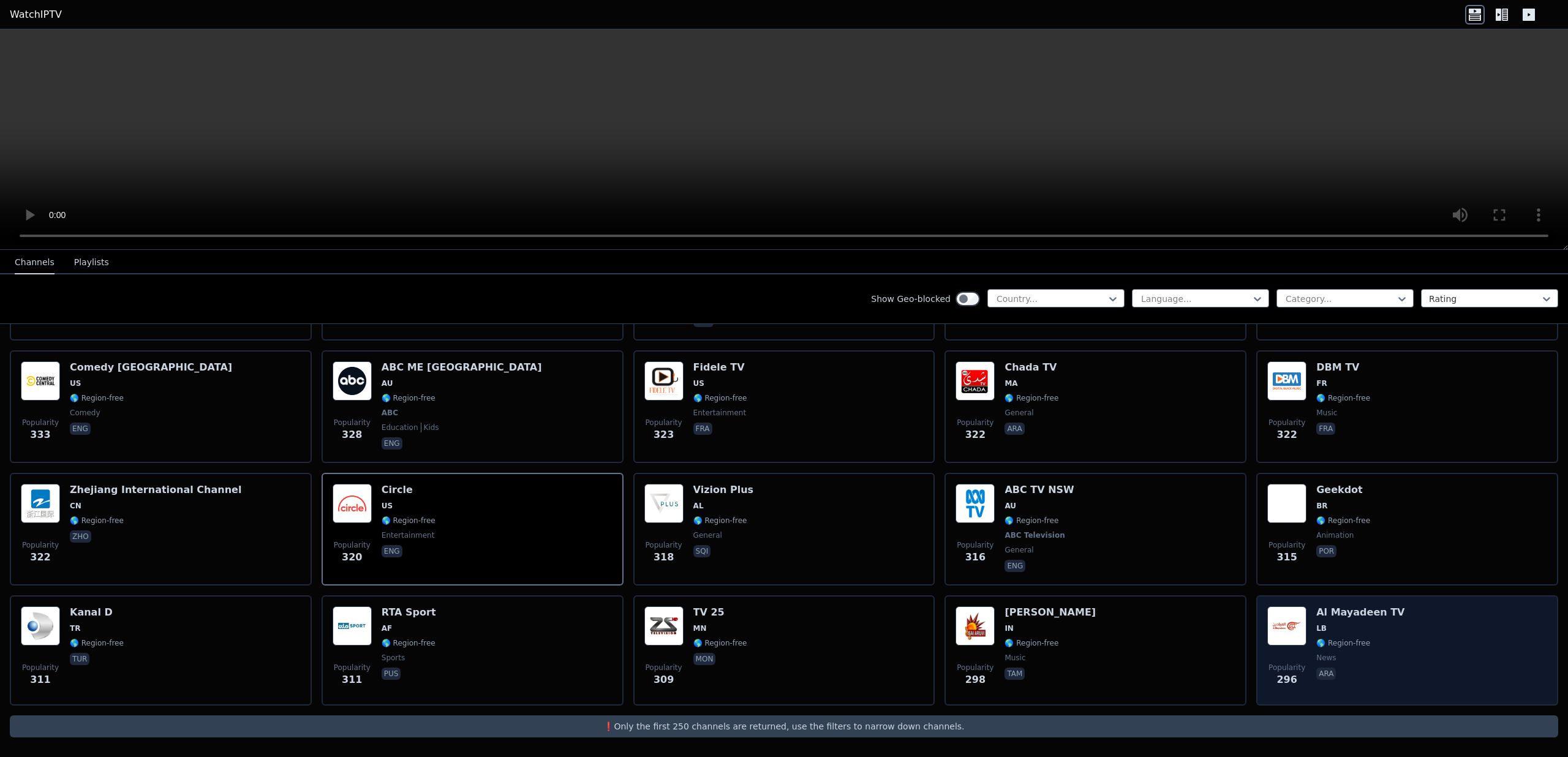
click at [1462, 656] on div "Popularity 296 Al Mayadeen TV LB 🌎 Region-free news ara" at bounding box center [1407, 651] width 280 height 88
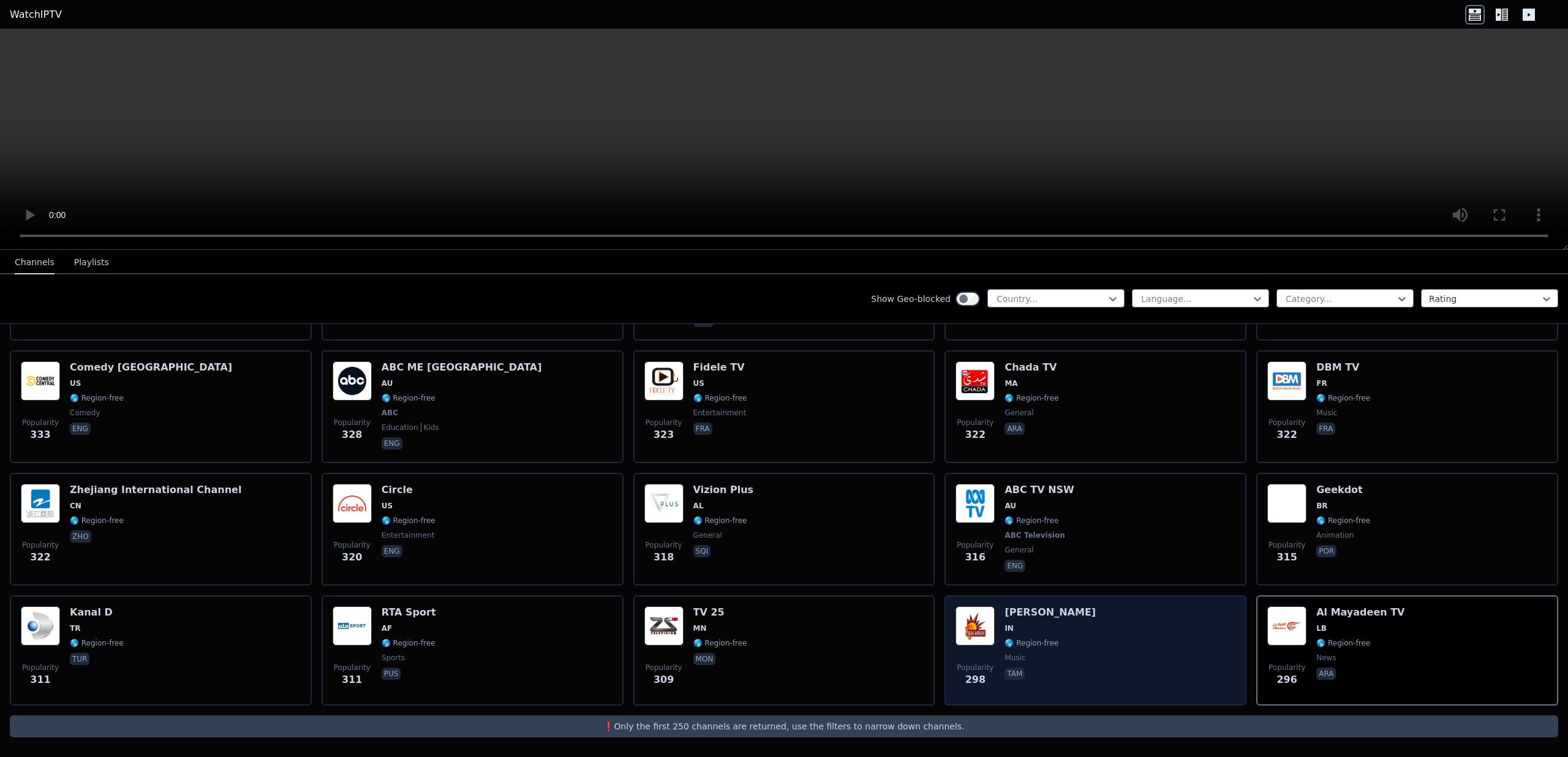
click at [1132, 659] on div "Popularity 298 [PERSON_NAME] IN 🌎 Region-free music tam" at bounding box center [1095, 651] width 280 height 88
click at [1007, 676] on p "tam" at bounding box center [1015, 673] width 21 height 12
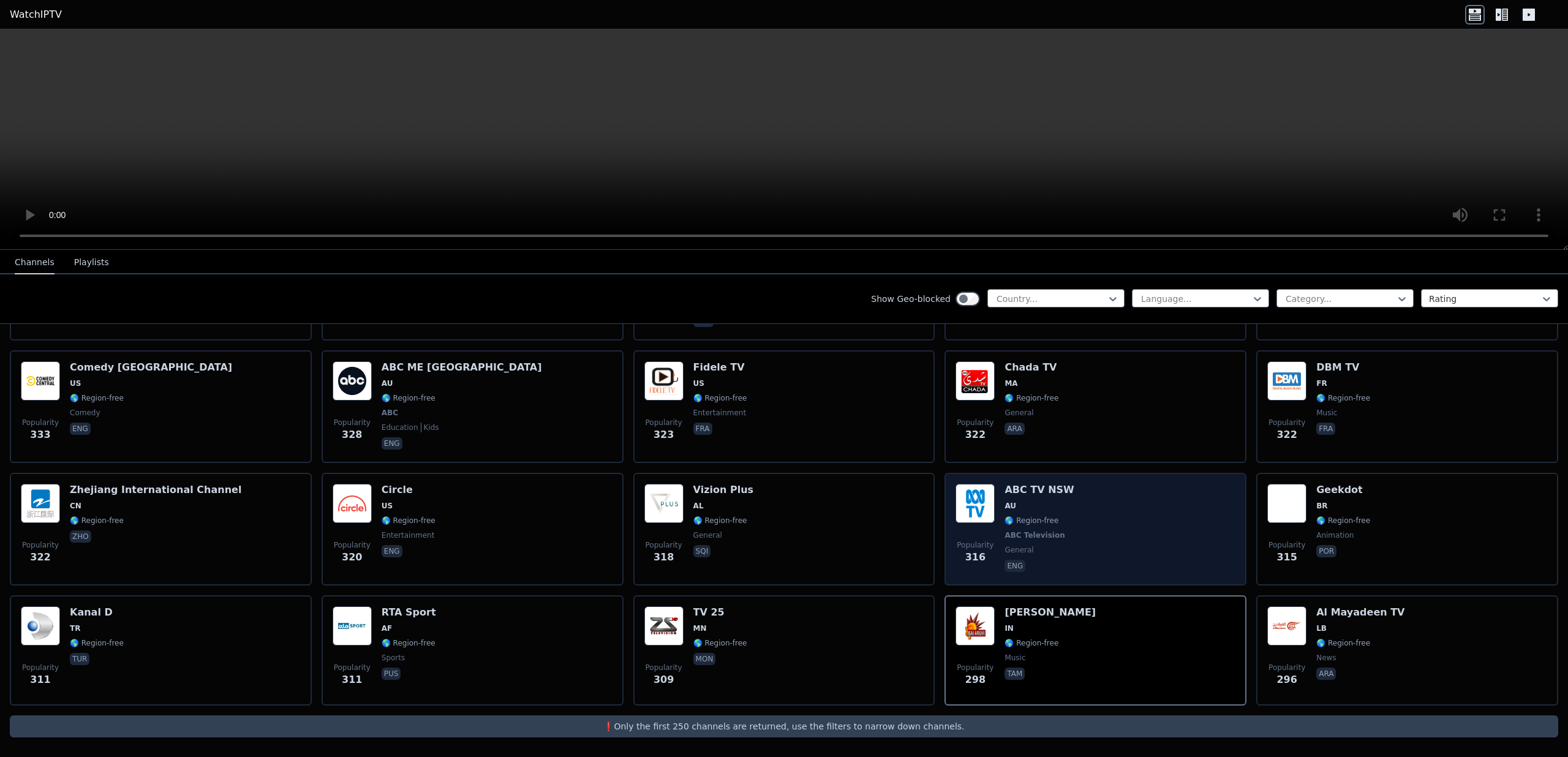
click at [1093, 499] on div "Popularity 316 ABC TV NSW AU 🌎 Region-free ABC Television general eng" at bounding box center [1095, 529] width 280 height 90
